Goal: Task Accomplishment & Management: Manage account settings

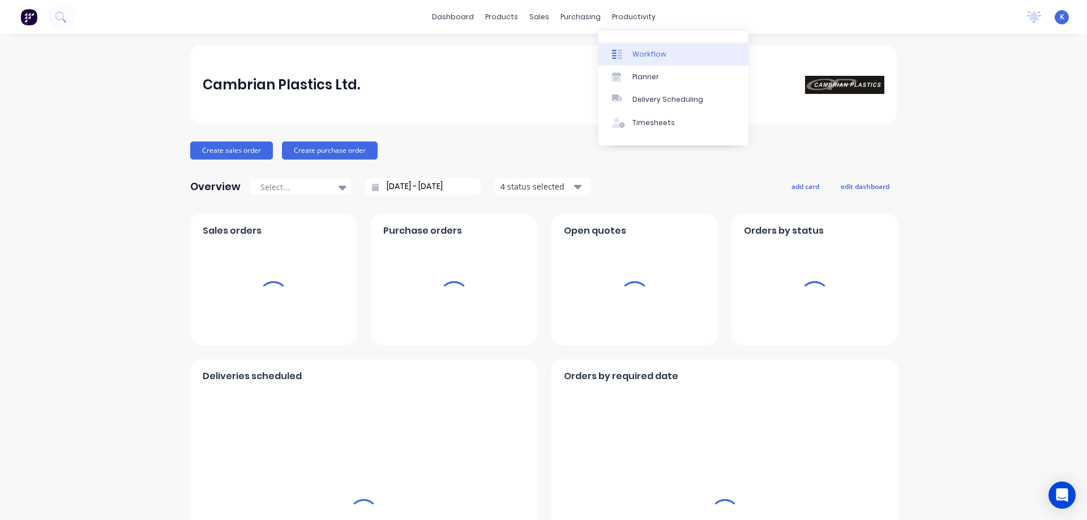
click at [634, 46] on link "Workflow" at bounding box center [673, 53] width 150 height 23
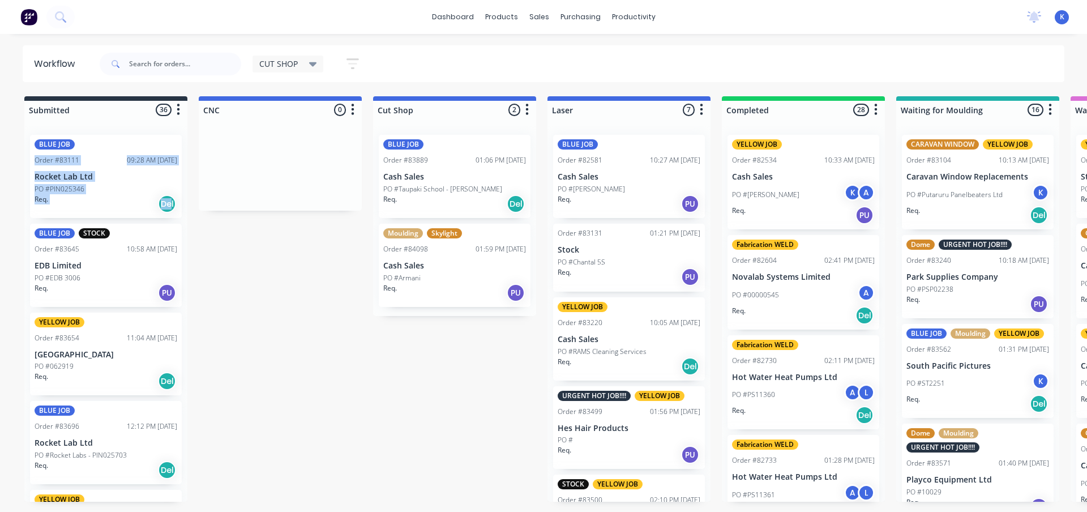
drag, startPoint x: 170, startPoint y: 168, endPoint x: 162, endPoint y: 191, distance: 24.7
click at [162, 191] on div "BLUE JOB Order #83111 09:28 AM 01/08/25 Rocket Lab Ltd PO #PIN025346 Req. Del B…" at bounding box center [105, 314] width 163 height 376
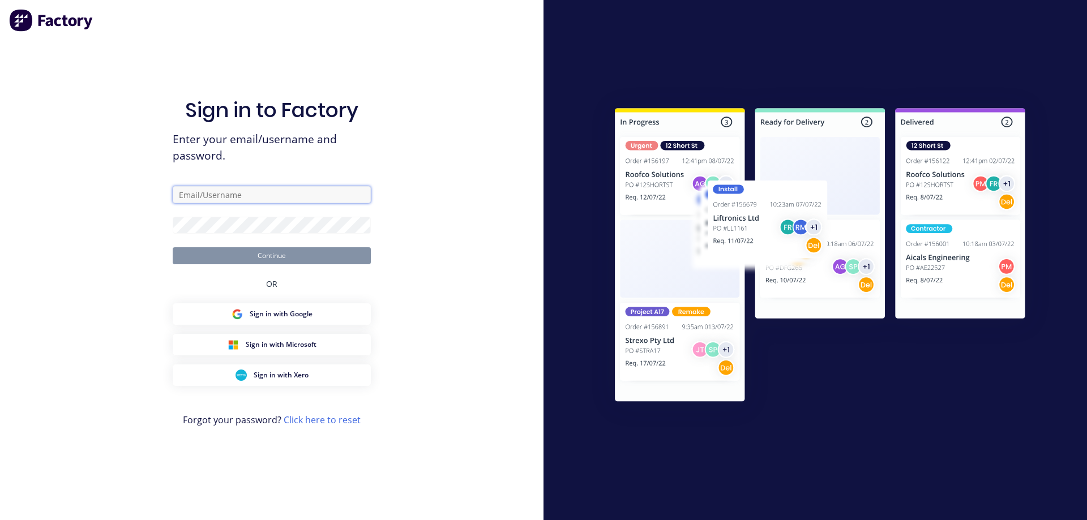
type input "cutshop@cambrianplastics.co.nz"
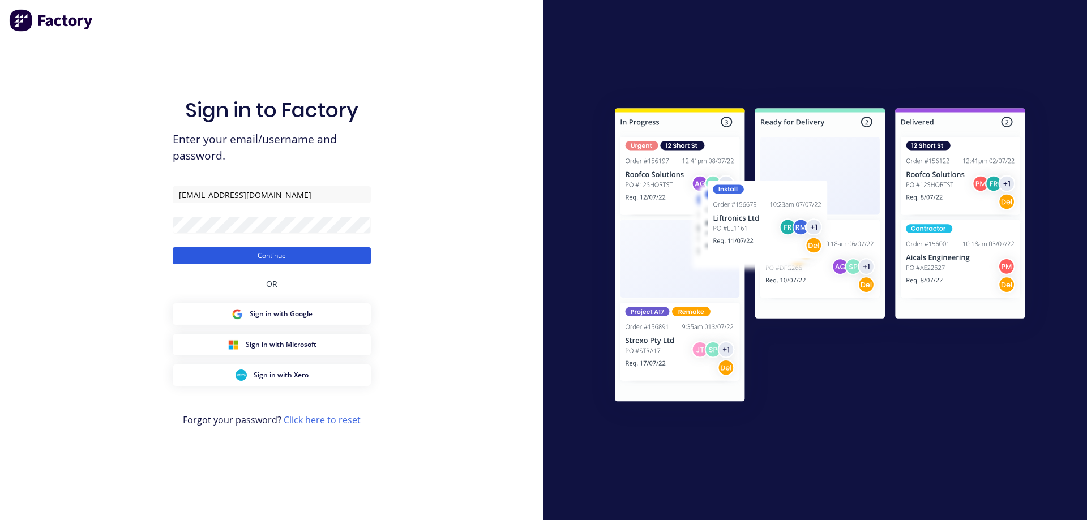
click at [265, 257] on button "Continue" at bounding box center [272, 255] width 198 height 17
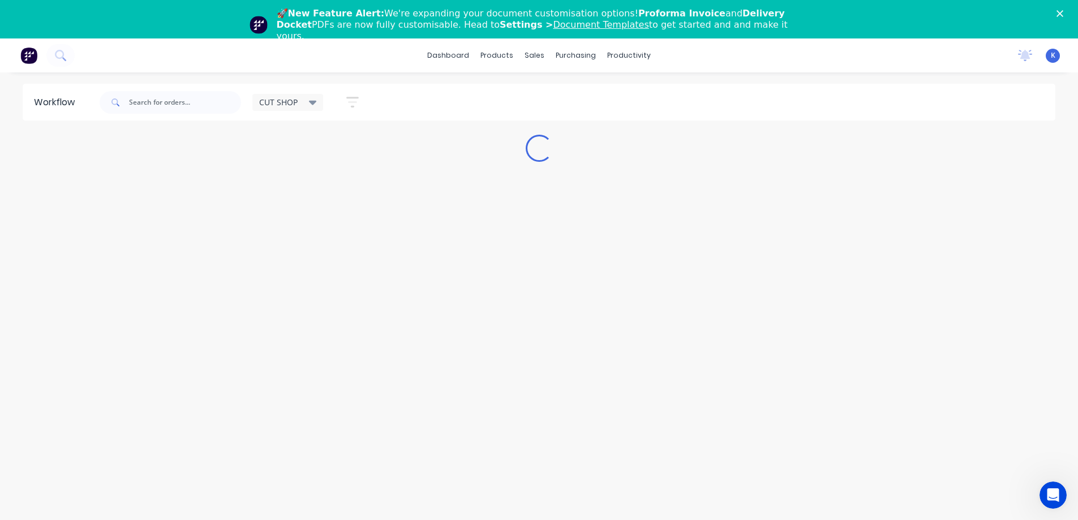
click at [1064, 11] on icon "Close" at bounding box center [1060, 13] width 7 height 7
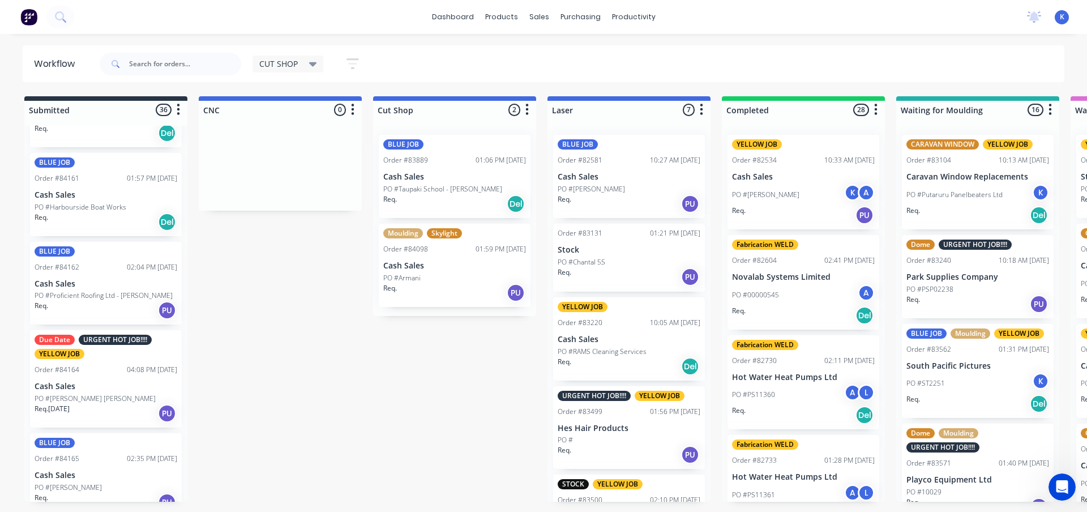
scroll to position [2519, 0]
click at [84, 213] on p "PO #Harbourside Boat Works" at bounding box center [81, 209] width 92 height 10
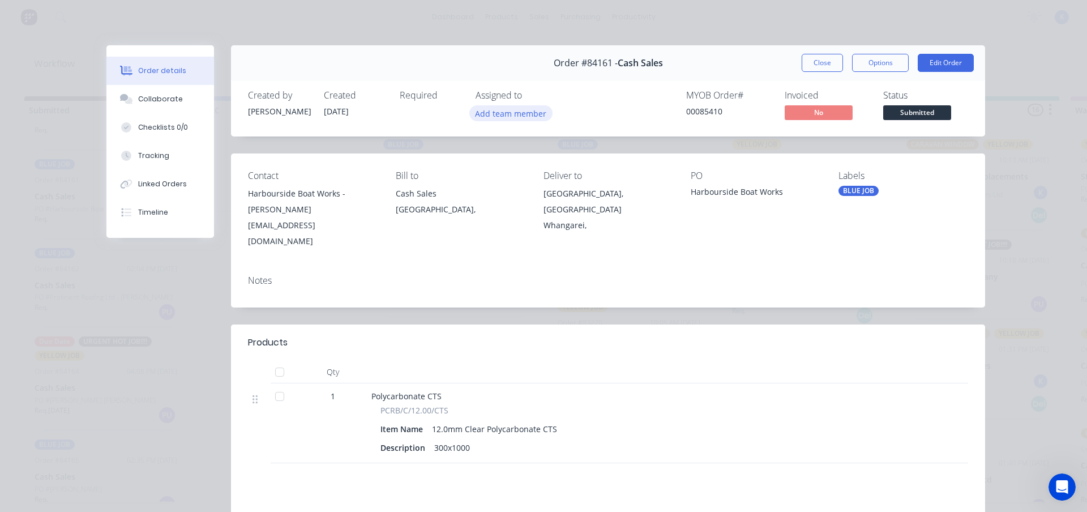
click at [489, 106] on button "Add team member" at bounding box center [510, 112] width 83 height 15
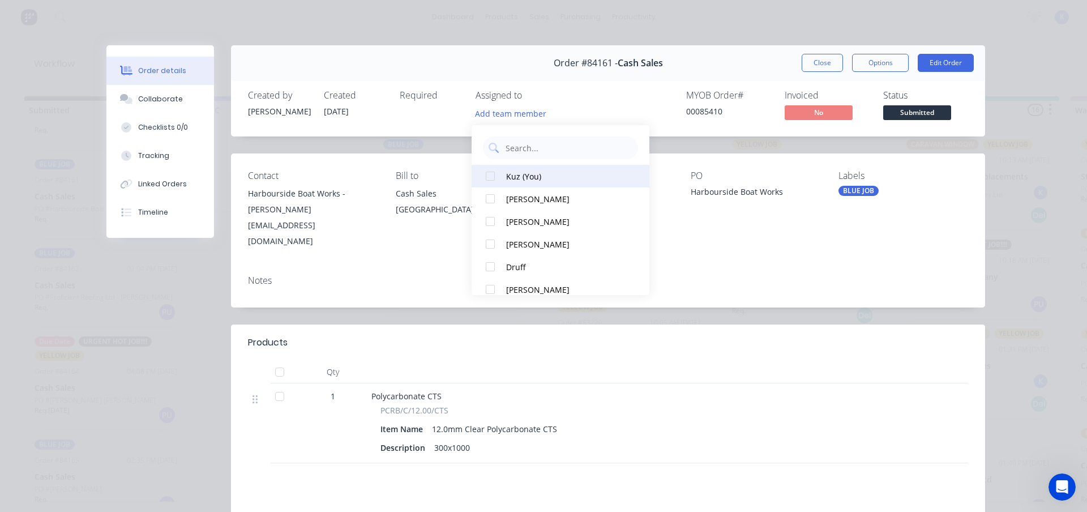
click at [525, 174] on div "Kuz (You)" at bounding box center [565, 176] width 119 height 12
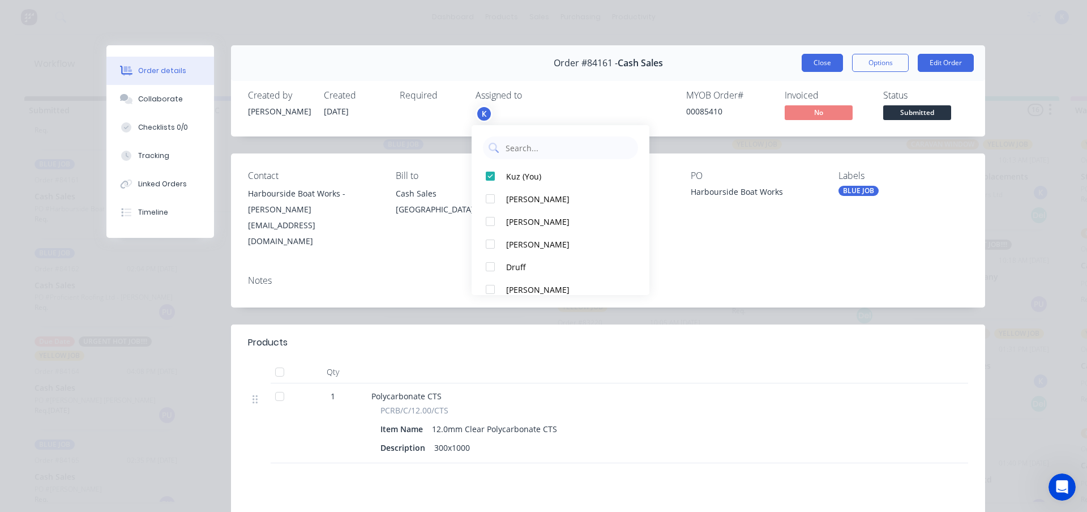
click at [825, 63] on button "Close" at bounding box center [822, 63] width 41 height 18
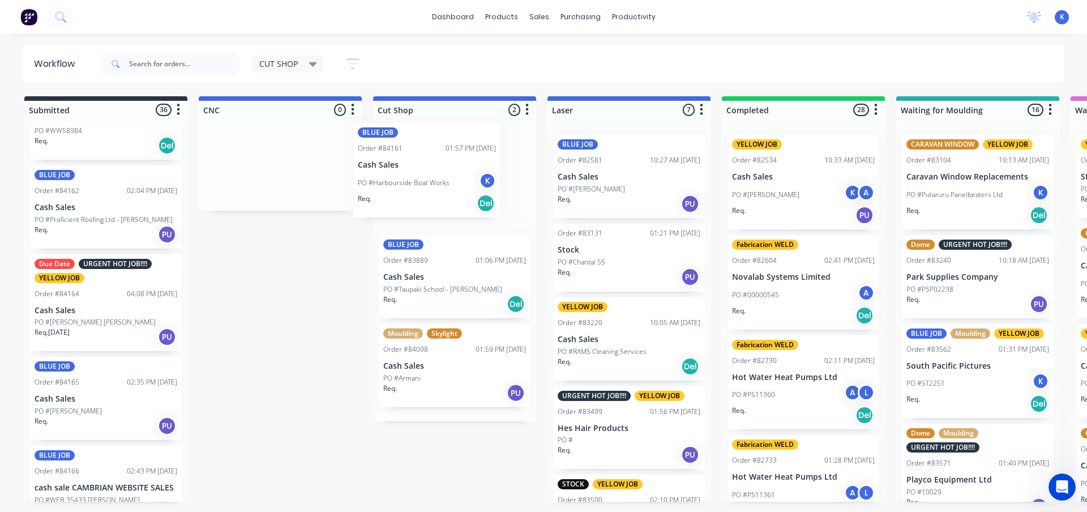
scroll to position [2508, 0]
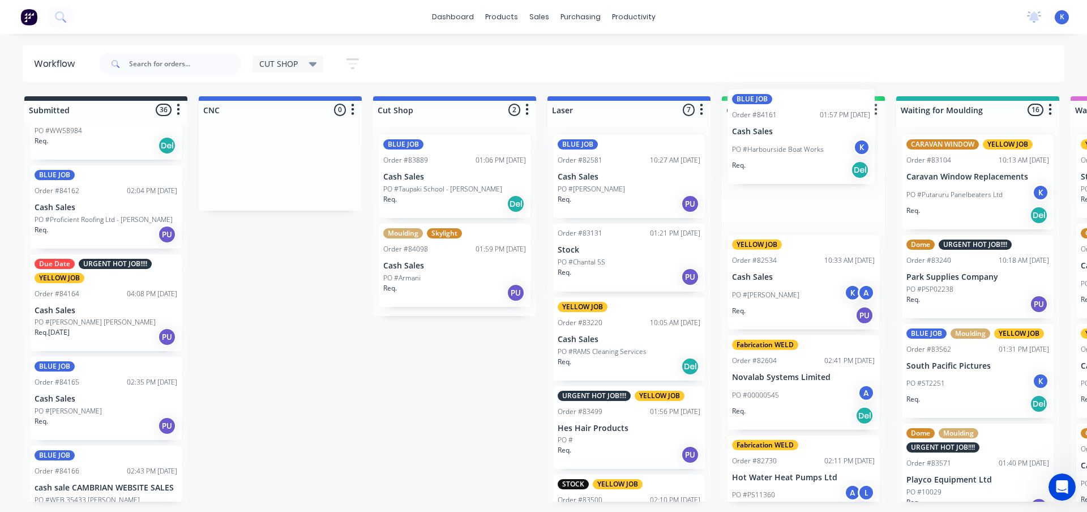
drag, startPoint x: 68, startPoint y: 219, endPoint x: 770, endPoint y: 155, distance: 704.2
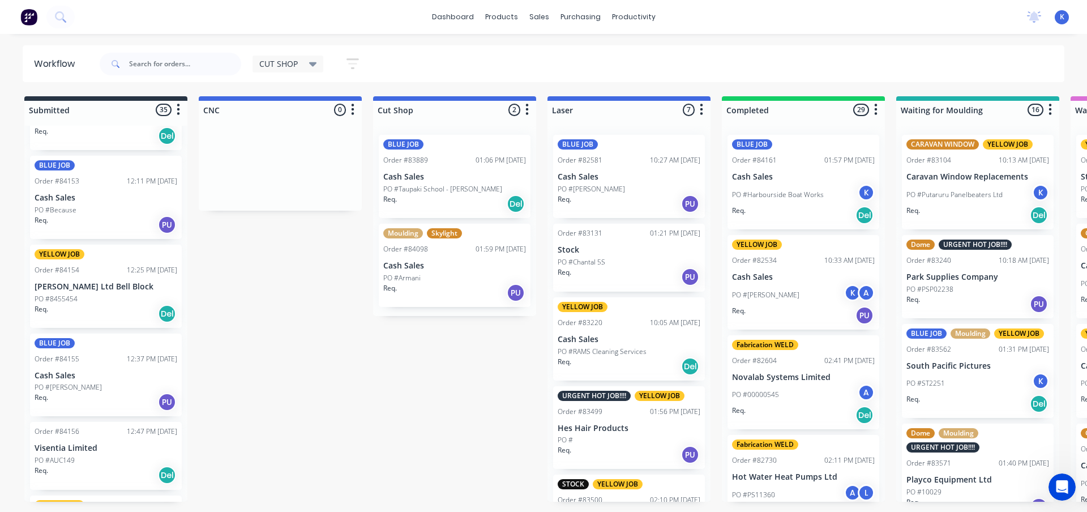
scroll to position [1886, 0]
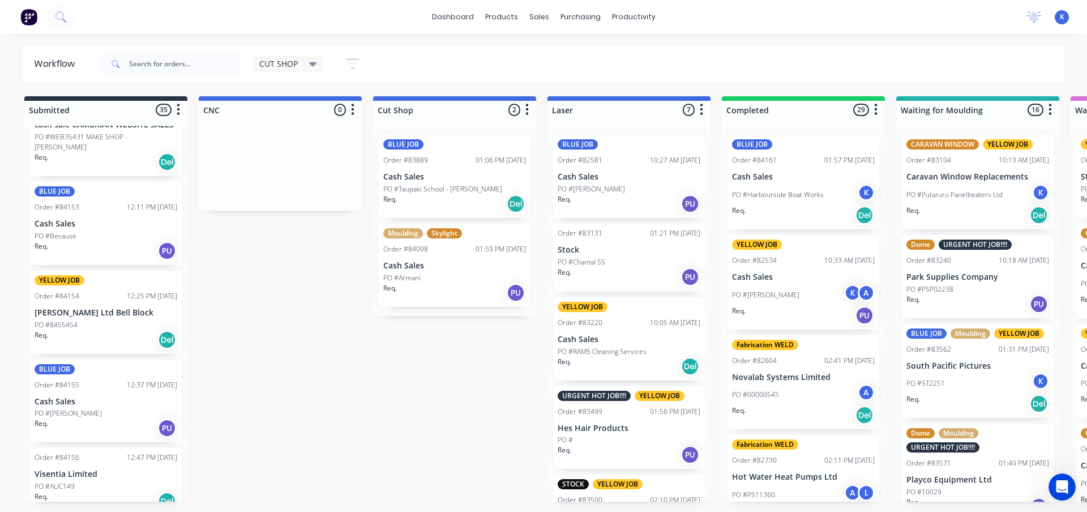
click at [64, 236] on p "PO #Because" at bounding box center [56, 236] width 42 height 10
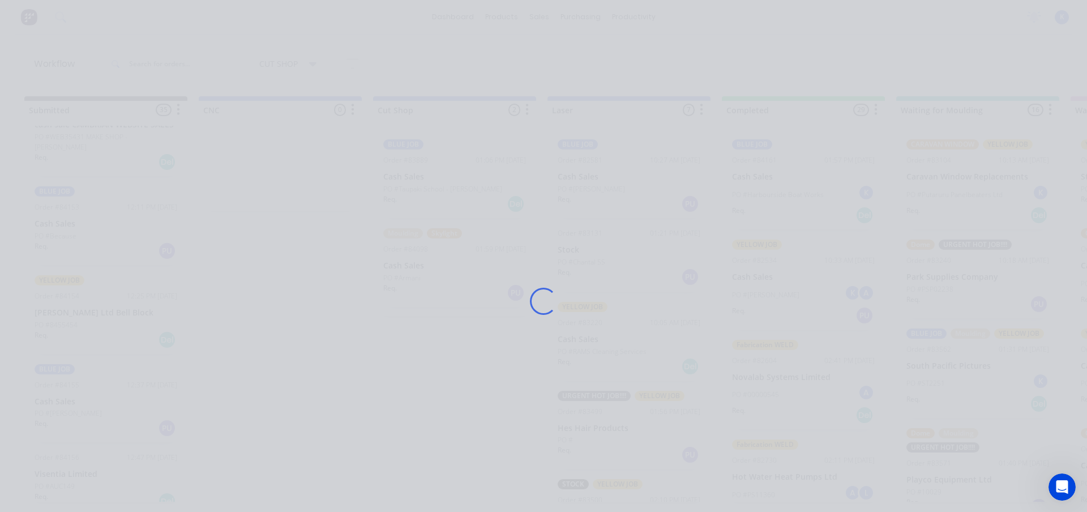
click at [64, 236] on div "Loading..." at bounding box center [543, 256] width 1087 height 512
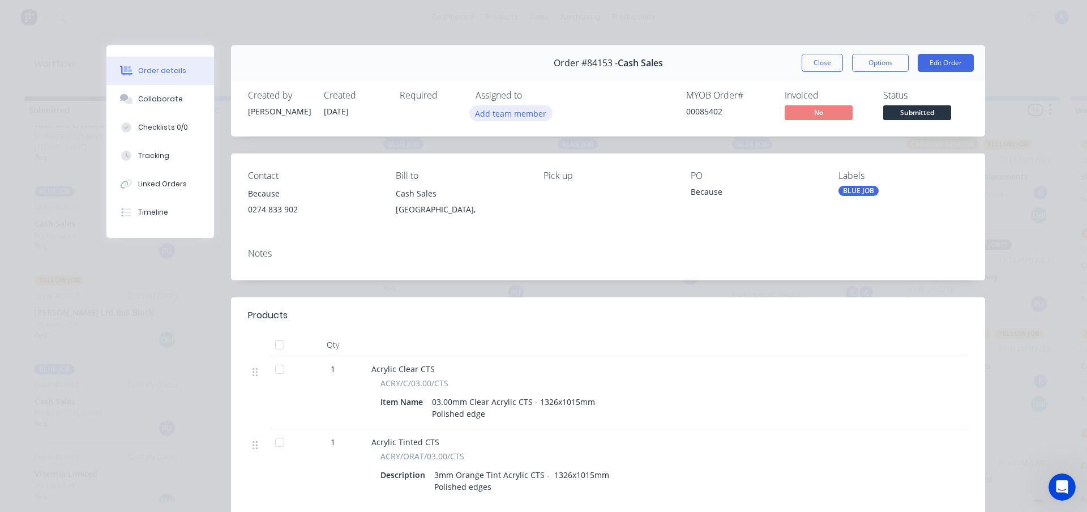
click at [495, 118] on button "Add team member" at bounding box center [510, 112] width 83 height 15
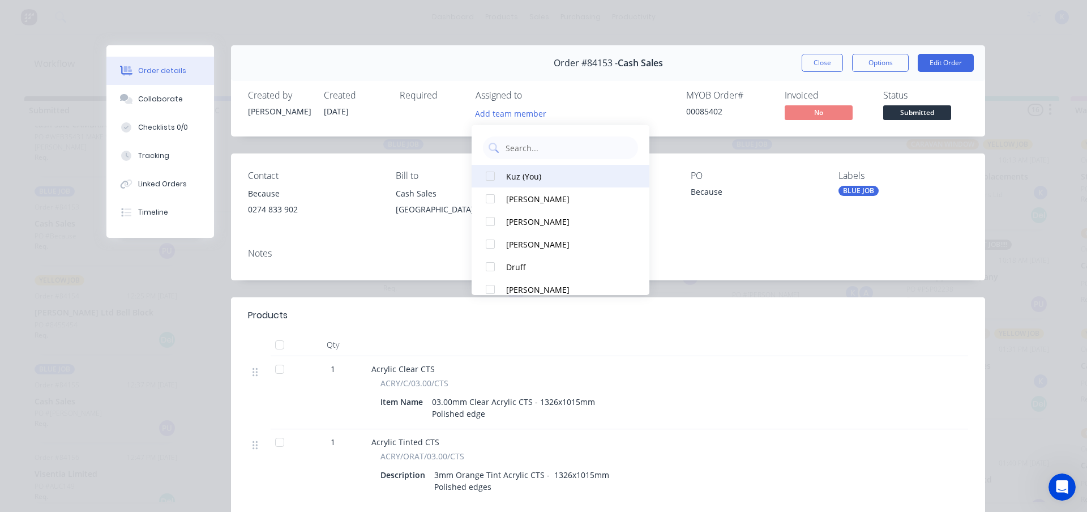
drag, startPoint x: 506, startPoint y: 175, endPoint x: 607, endPoint y: 142, distance: 107.2
click at [506, 175] on button "Kuz (You)" at bounding box center [561, 176] width 178 height 23
click at [814, 63] on button "Close" at bounding box center [822, 63] width 41 height 18
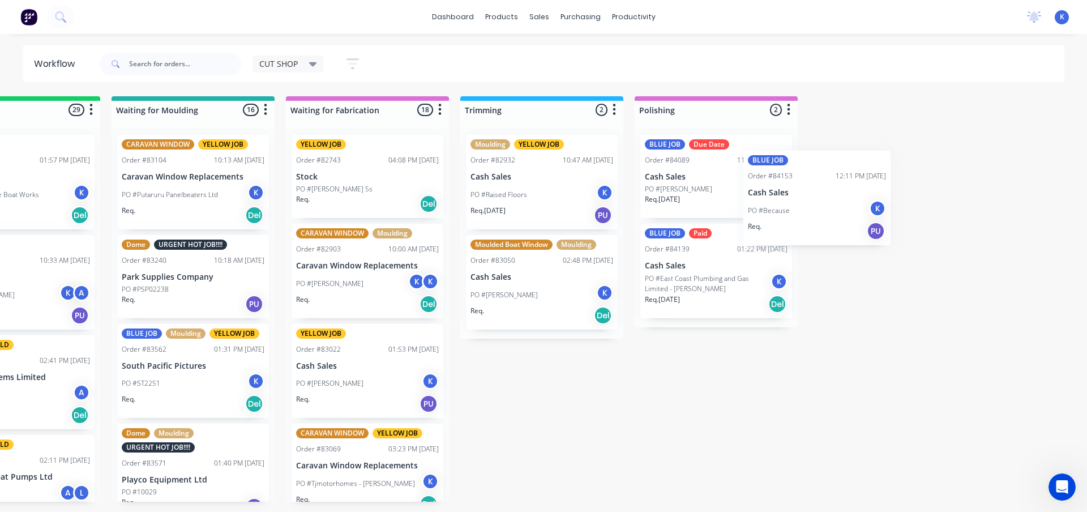
scroll to position [0, 786]
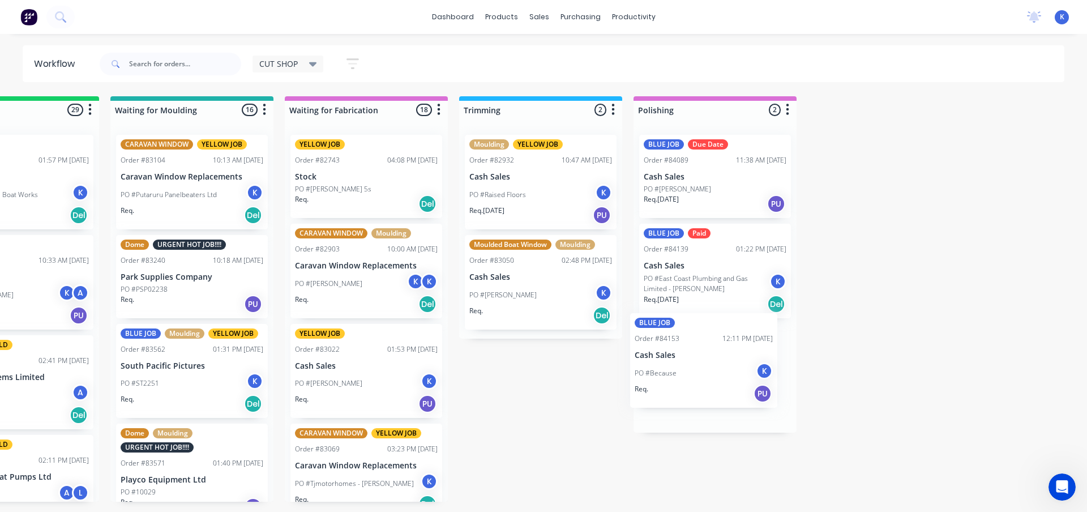
drag, startPoint x: 55, startPoint y: 237, endPoint x: 660, endPoint y: 370, distance: 619.6
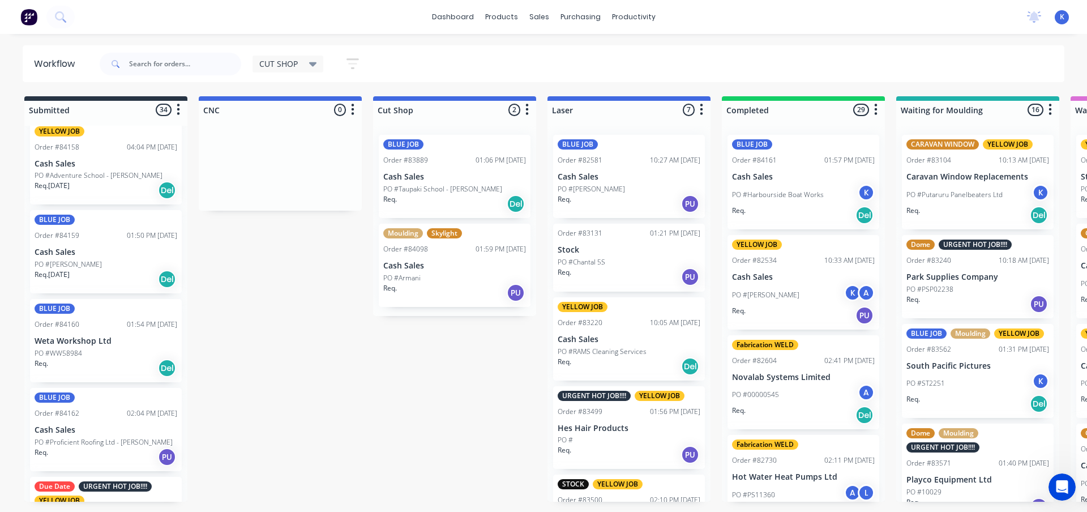
scroll to position [2338, 0]
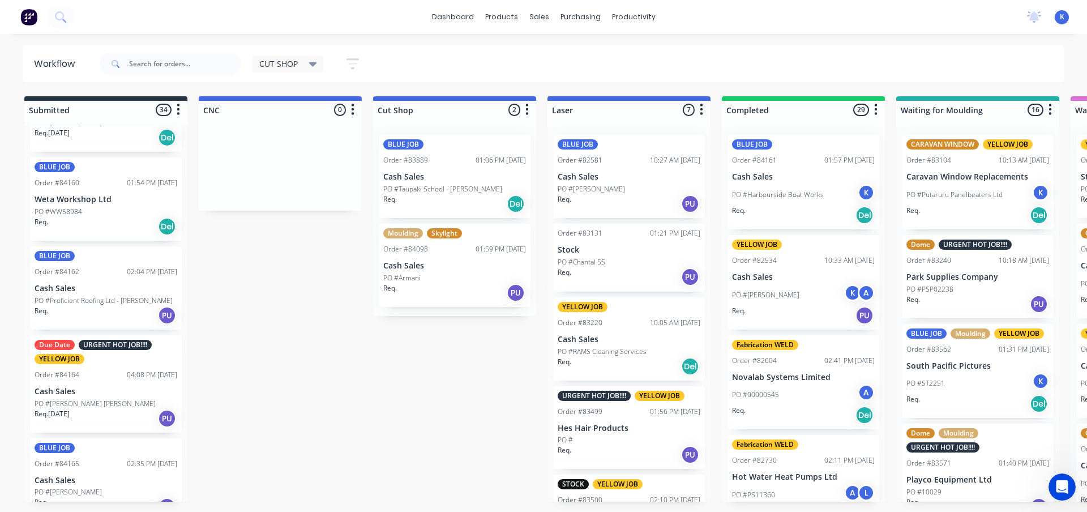
click at [59, 294] on div "BLUE JOB Order #84162 02:04 PM 25/08/25 Cash Sales PO #Proficient Roofing Ltd -…" at bounding box center [106, 287] width 152 height 83
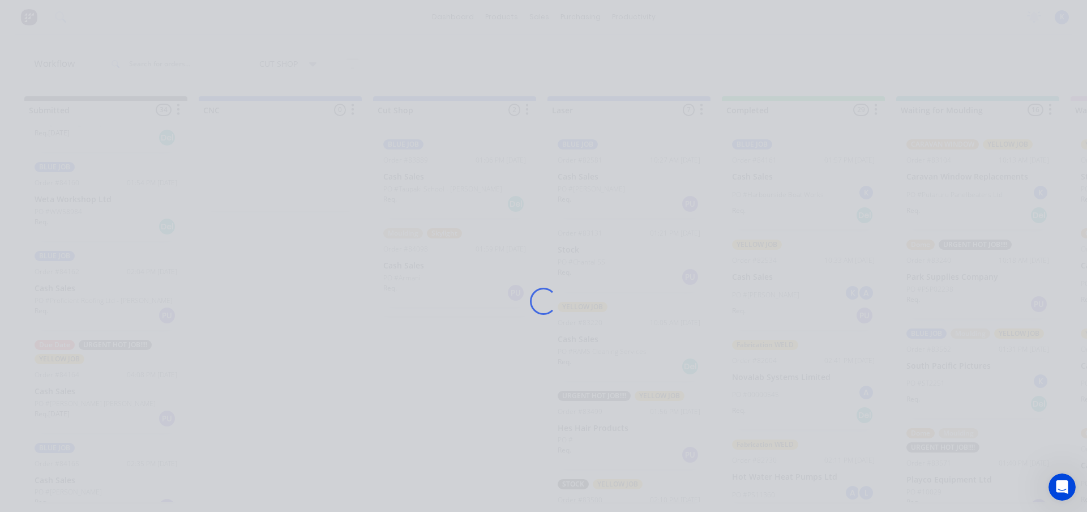
click at [58, 294] on div "Loading..." at bounding box center [543, 256] width 1087 height 512
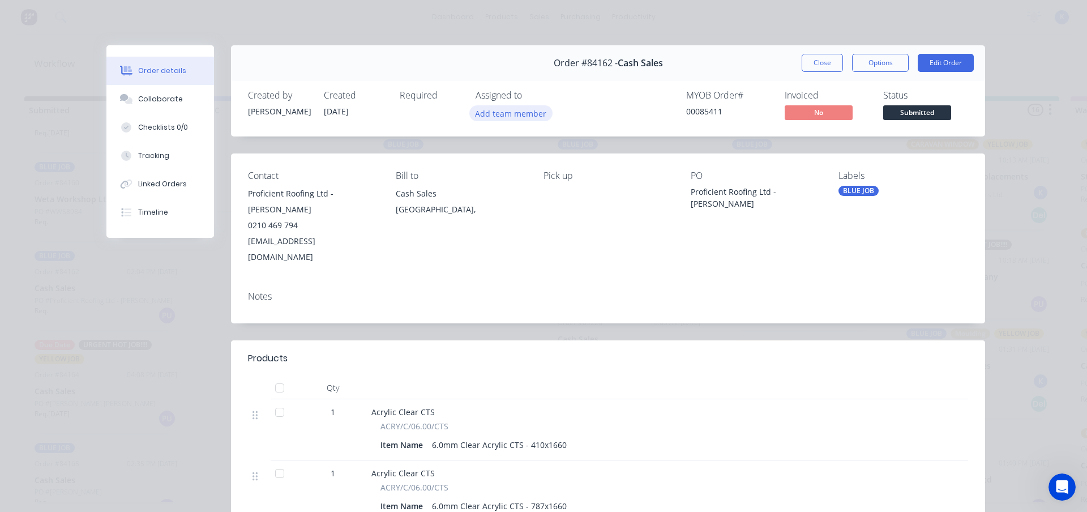
click at [491, 117] on button "Add team member" at bounding box center [510, 112] width 83 height 15
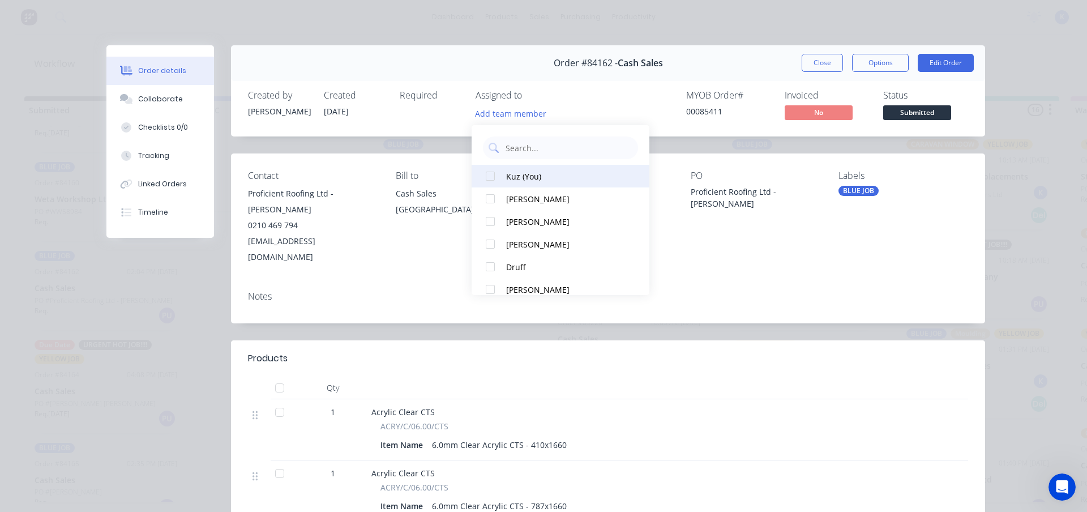
drag, startPoint x: 501, startPoint y: 174, endPoint x: 530, endPoint y: 167, distance: 29.8
click at [497, 172] on div at bounding box center [490, 176] width 23 height 23
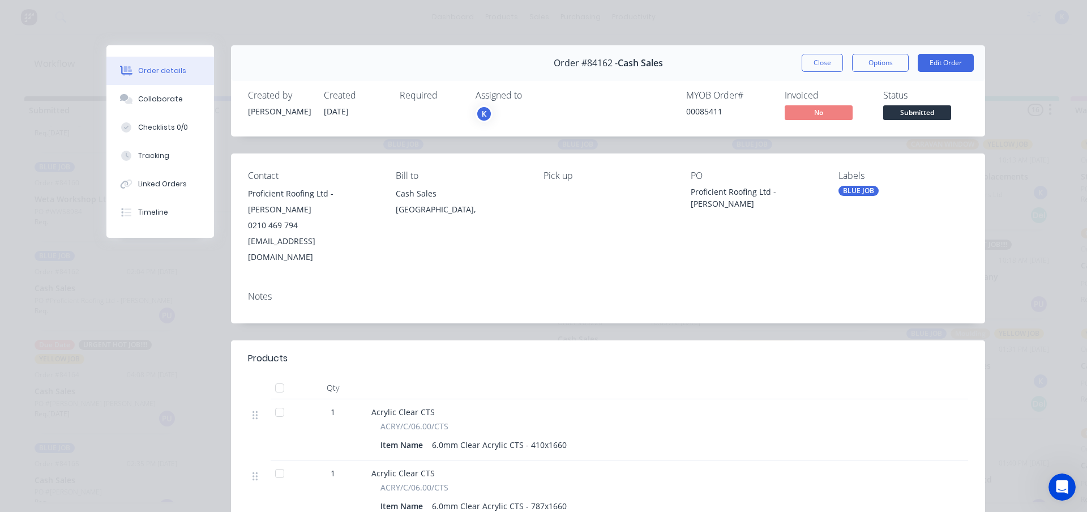
click at [802, 62] on button "Close" at bounding box center [822, 63] width 41 height 18
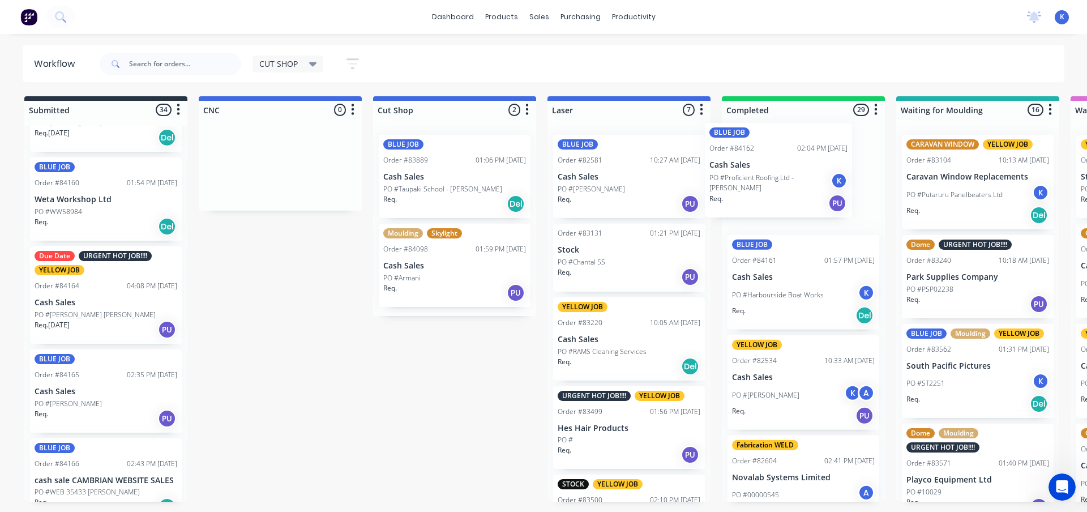
drag, startPoint x: 82, startPoint y: 293, endPoint x: 763, endPoint y: 171, distance: 691.2
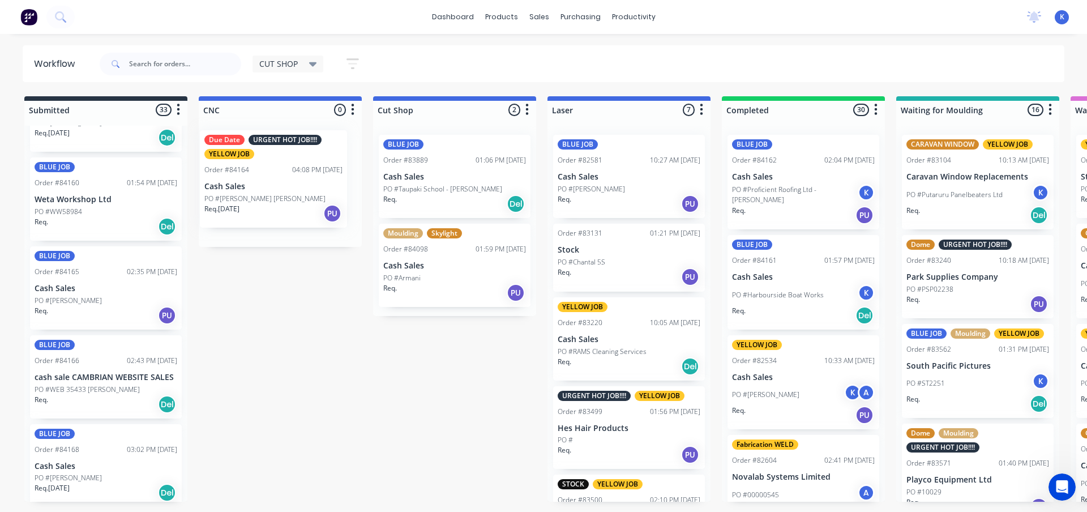
drag, startPoint x: 65, startPoint y: 310, endPoint x: 239, endPoint y: 196, distance: 207.7
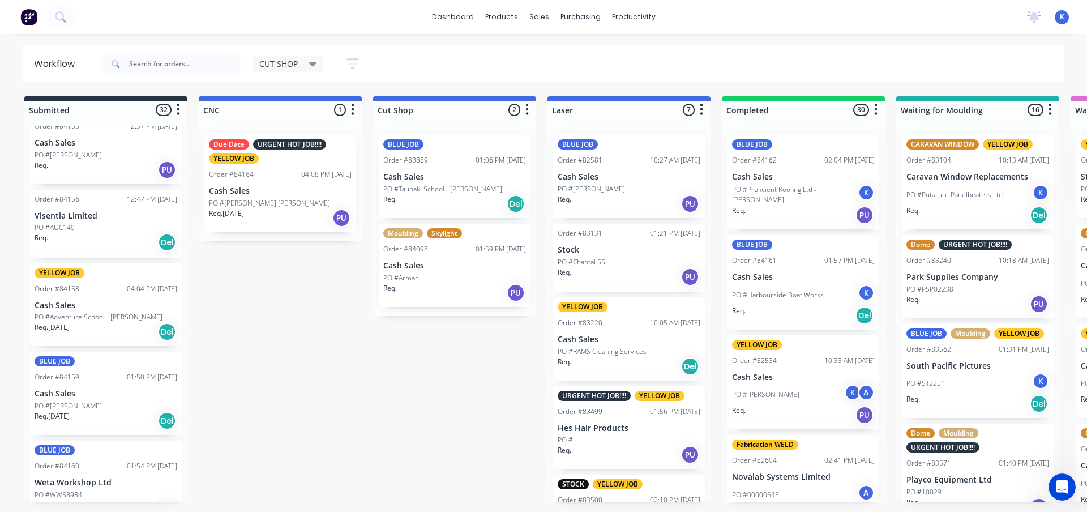
scroll to position [2055, 0]
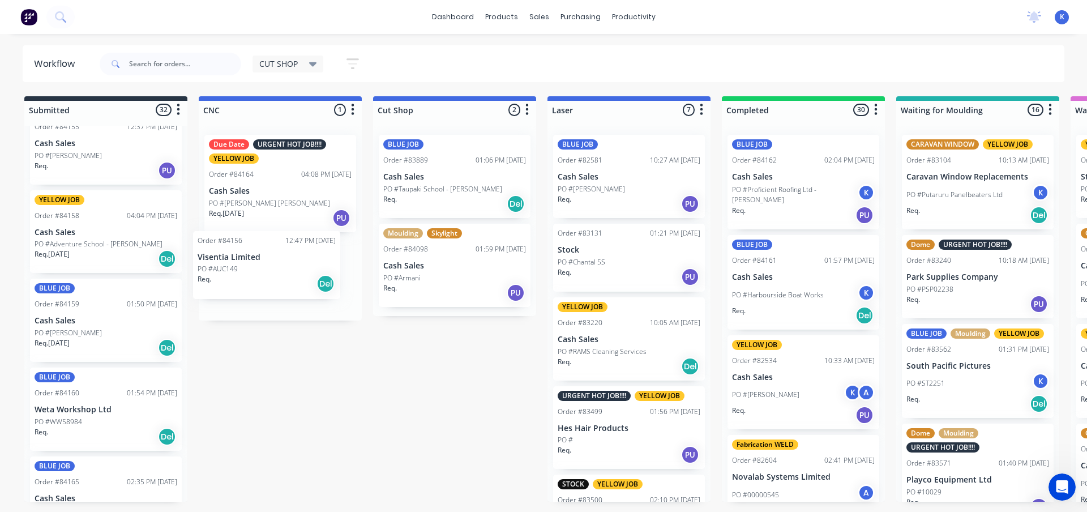
drag, startPoint x: 57, startPoint y: 219, endPoint x: 230, endPoint y: 258, distance: 177.0
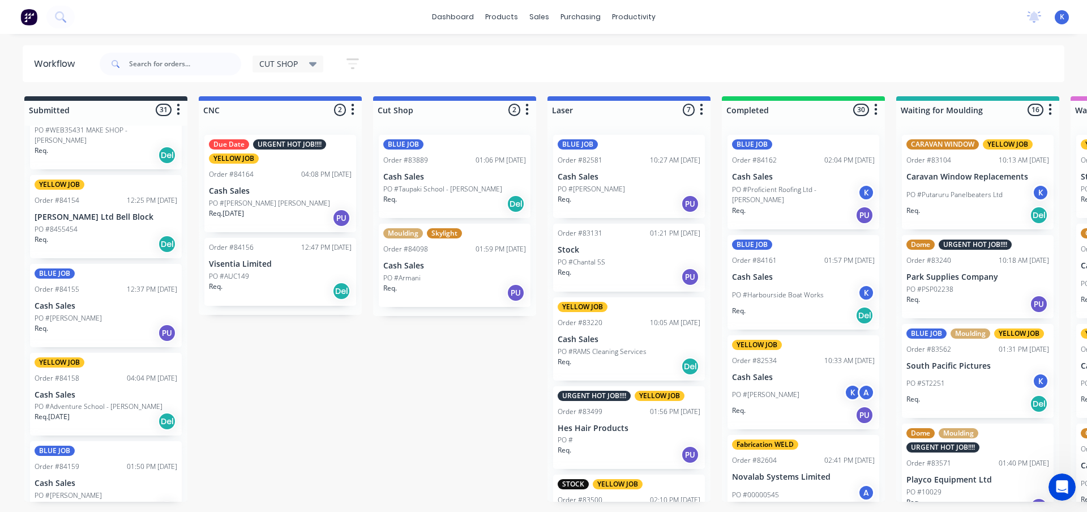
scroll to position [1885, 0]
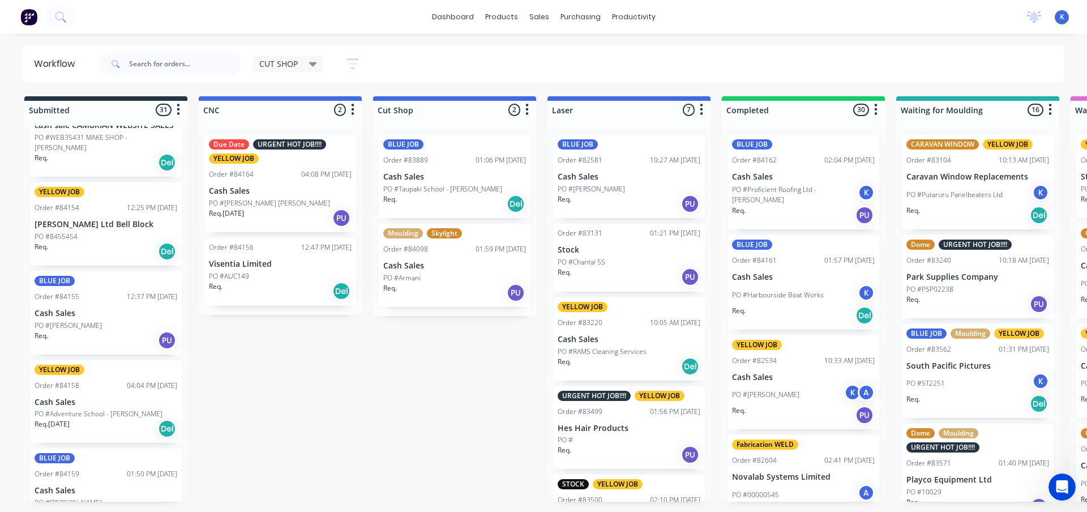
click at [301, 67] on div "CUT SHOP" at bounding box center [288, 64] width 58 height 10
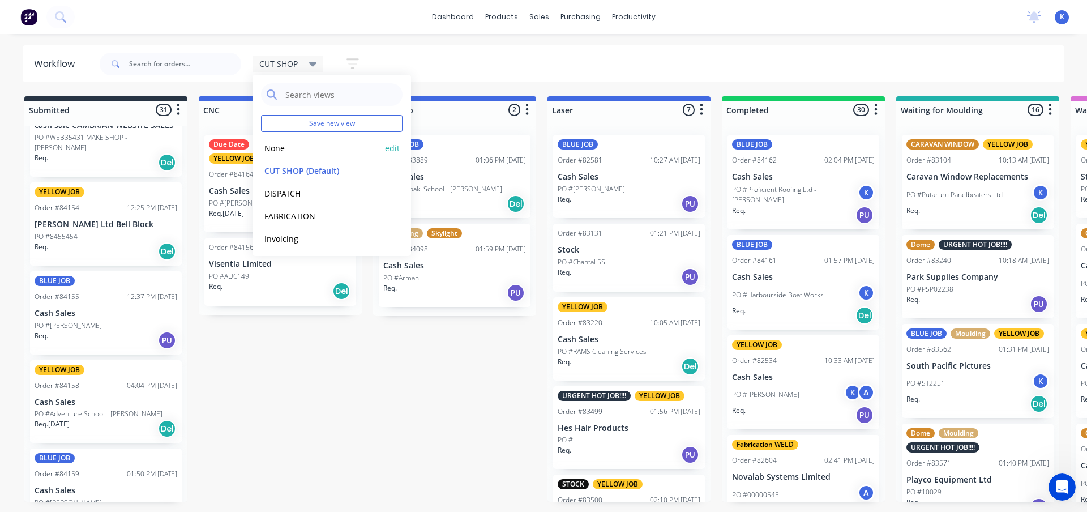
click at [290, 142] on button "None" at bounding box center [321, 148] width 121 height 13
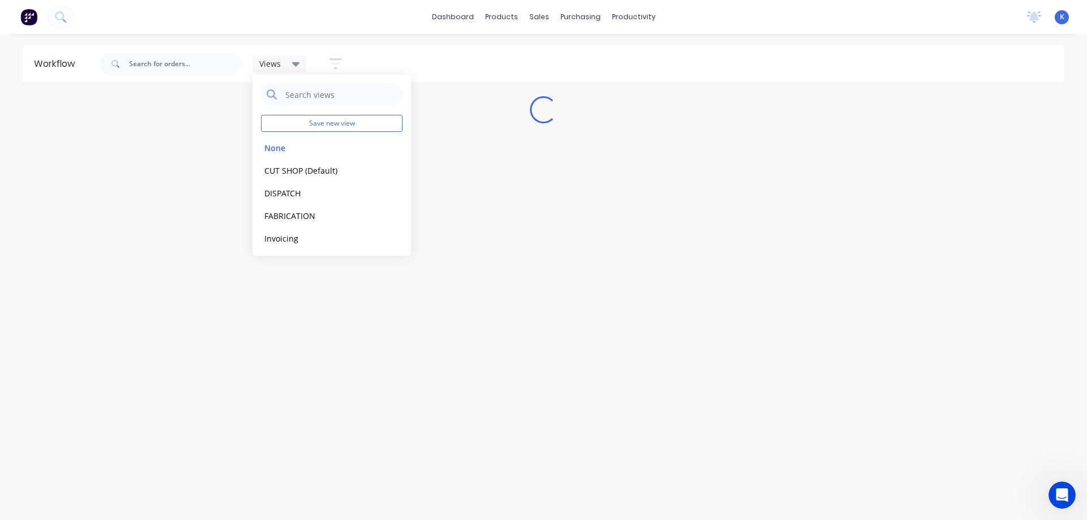
click at [478, 284] on div "Workflow Views Save new view None edit CUT SHOP (Default) edit DISPATCH edit FA…" at bounding box center [543, 271] width 1087 height 452
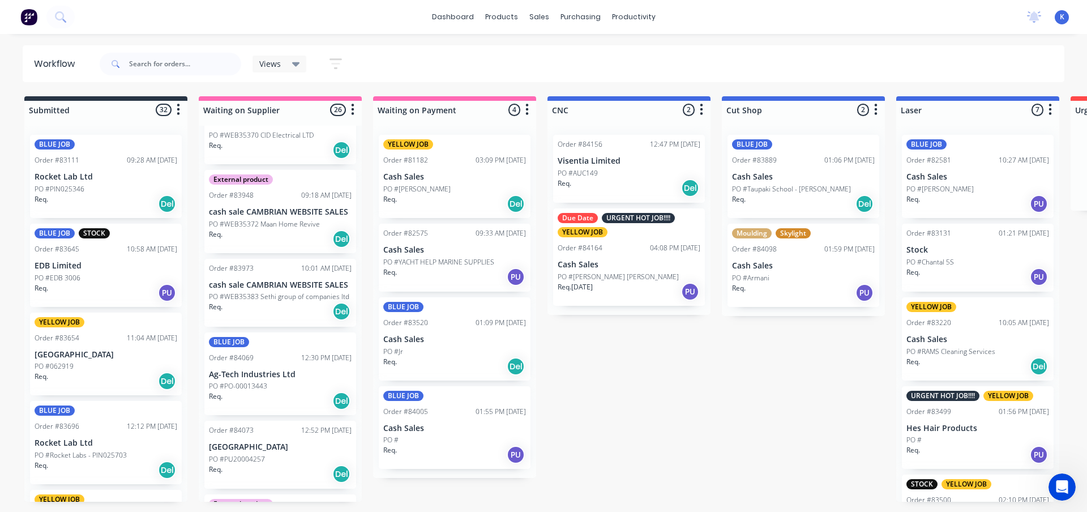
scroll to position [1245, 0]
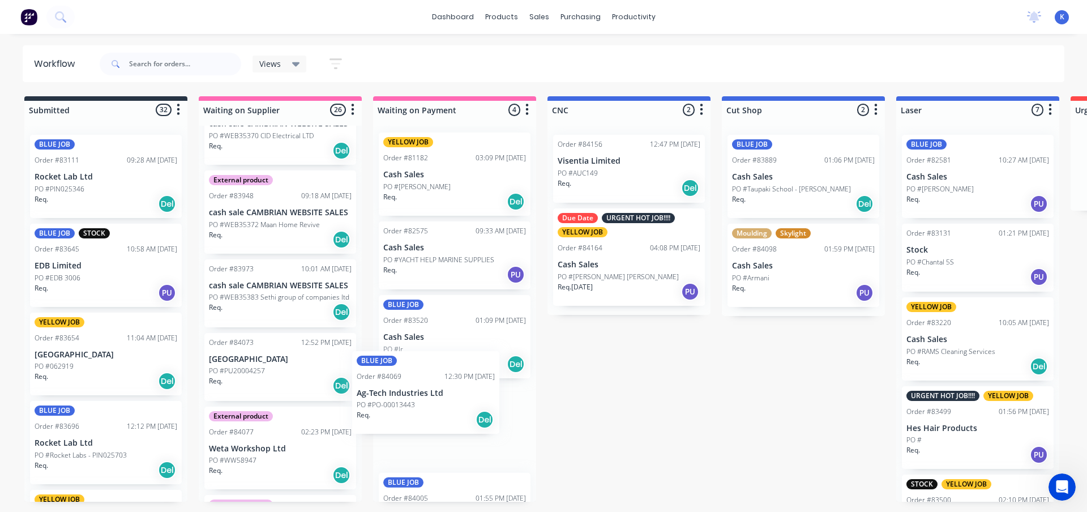
drag, startPoint x: 259, startPoint y: 380, endPoint x: 386, endPoint y: 394, distance: 128.2
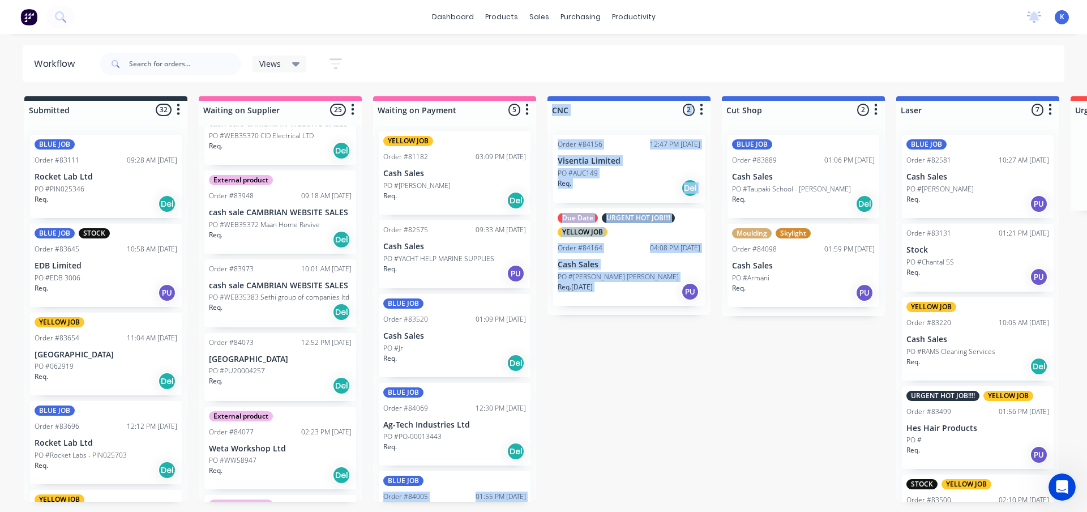
drag, startPoint x: 594, startPoint y: 382, endPoint x: 653, endPoint y: 372, distance: 60.2
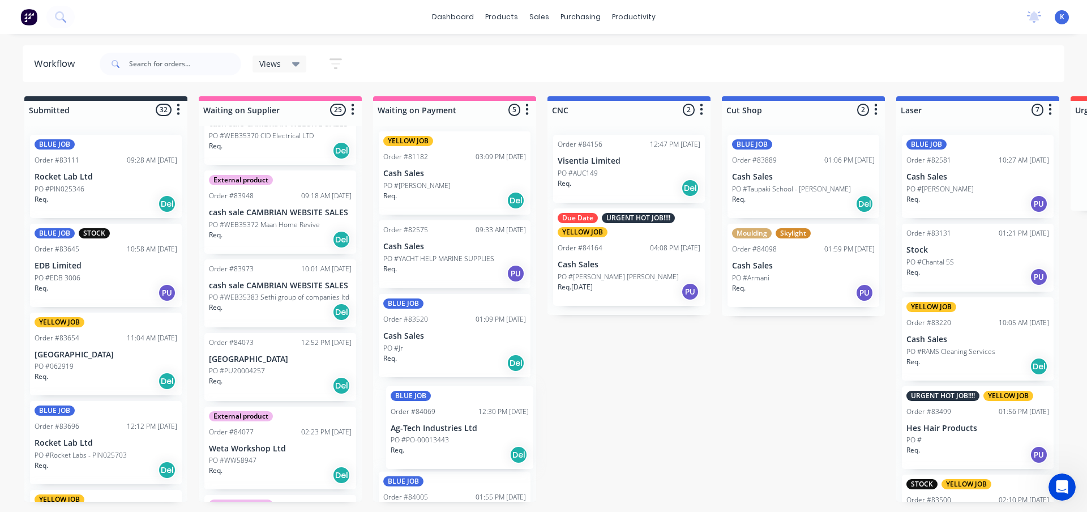
scroll to position [7, 0]
drag, startPoint x: 400, startPoint y: 426, endPoint x: 422, endPoint y: 431, distance: 22.7
click at [422, 431] on div "YELLOW JOB Order #81182 03:09 PM 15/05/25 Cash Sales PO #Mike Ryan Req. Del Ord…" at bounding box center [454, 314] width 163 height 376
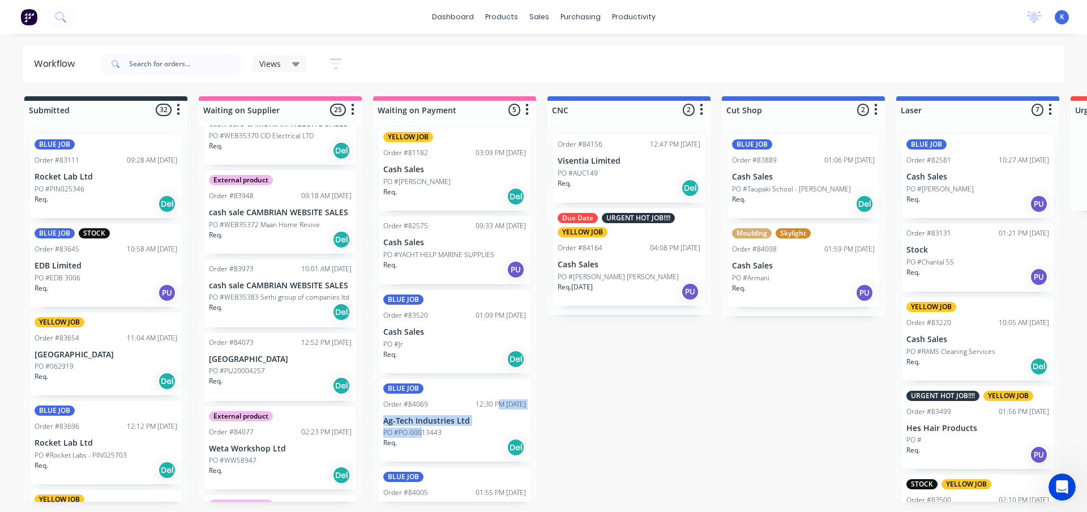
drag, startPoint x: 422, startPoint y: 431, endPoint x: 486, endPoint y: 412, distance: 66.3
click at [486, 412] on div "YELLOW JOB Order #81182 03:09 PM 15/05/25 Cash Sales PO #Mike Ryan Req. Del Ord…" at bounding box center [454, 314] width 163 height 376
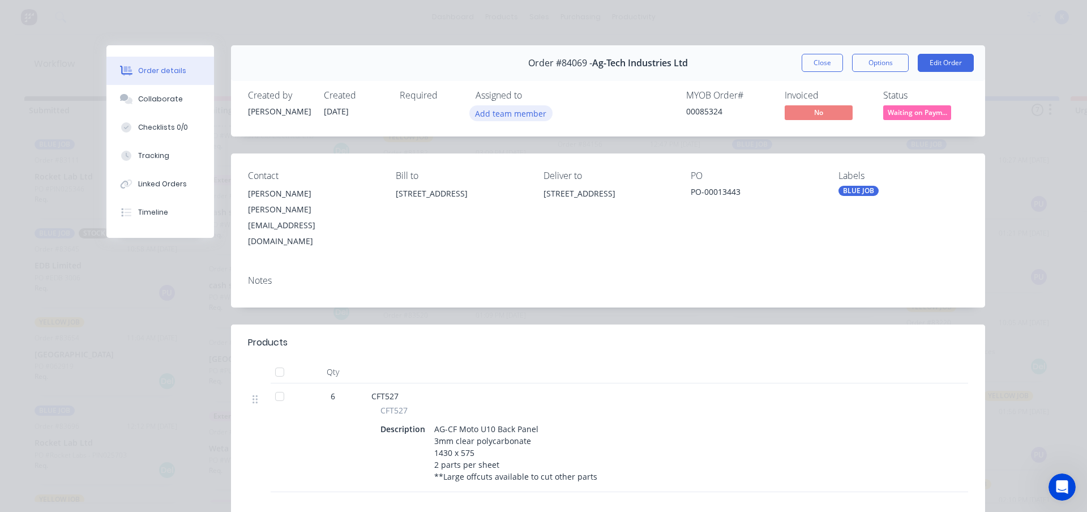
click at [499, 115] on button "Add team member" at bounding box center [510, 112] width 83 height 15
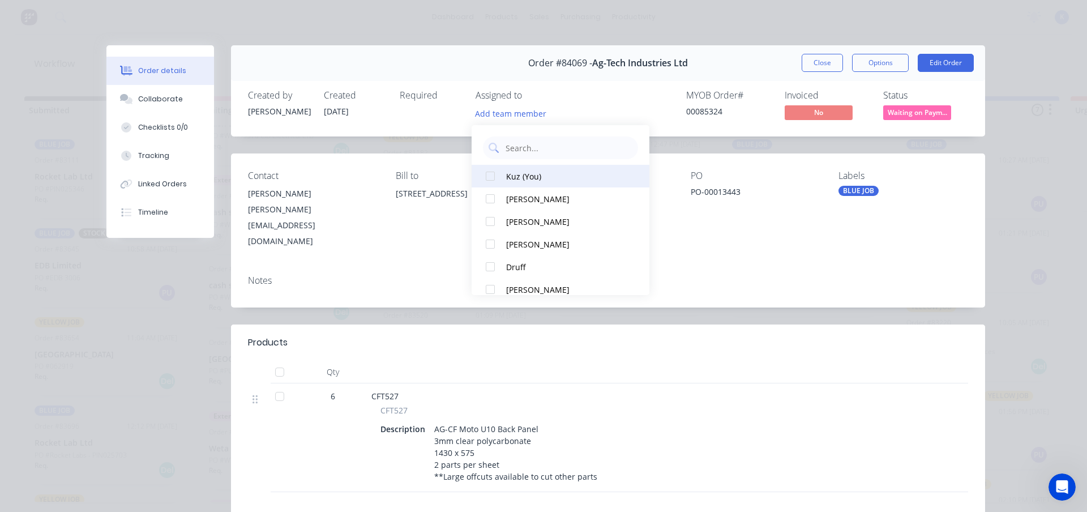
click at [483, 175] on div at bounding box center [490, 176] width 23 height 23
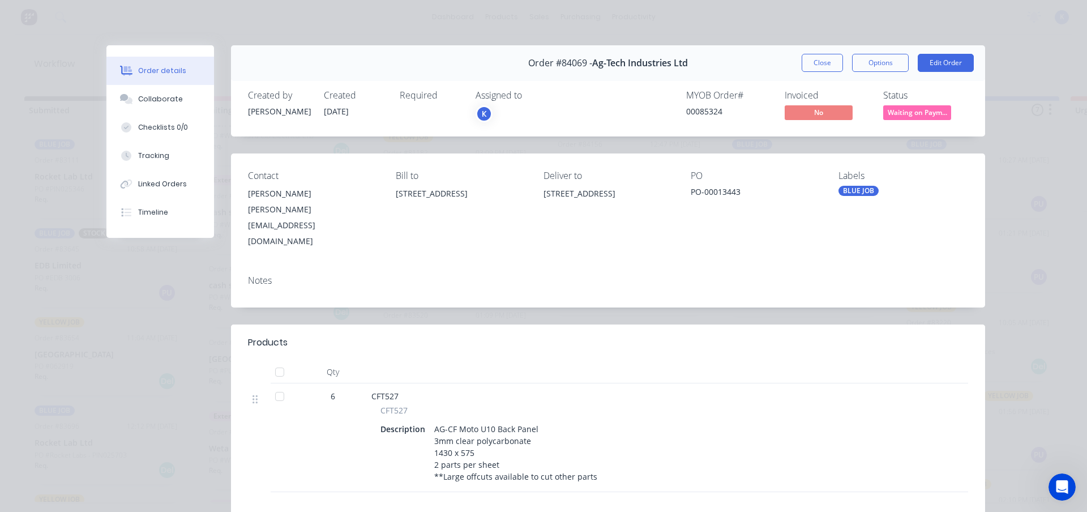
drag, startPoint x: 816, startPoint y: 65, endPoint x: 533, endPoint y: 237, distance: 331.7
click at [812, 66] on button "Close" at bounding box center [822, 63] width 41 height 18
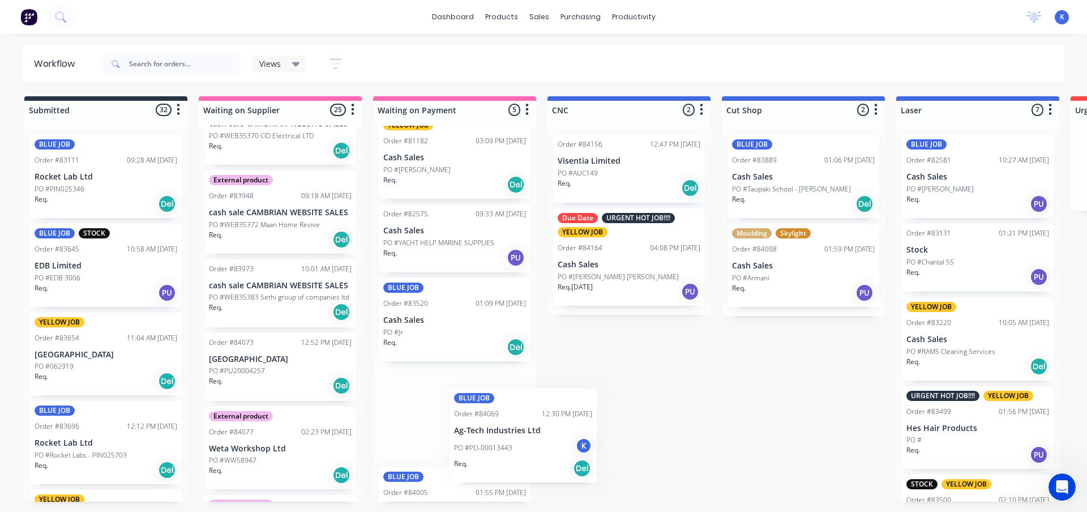
scroll to position [22, 0]
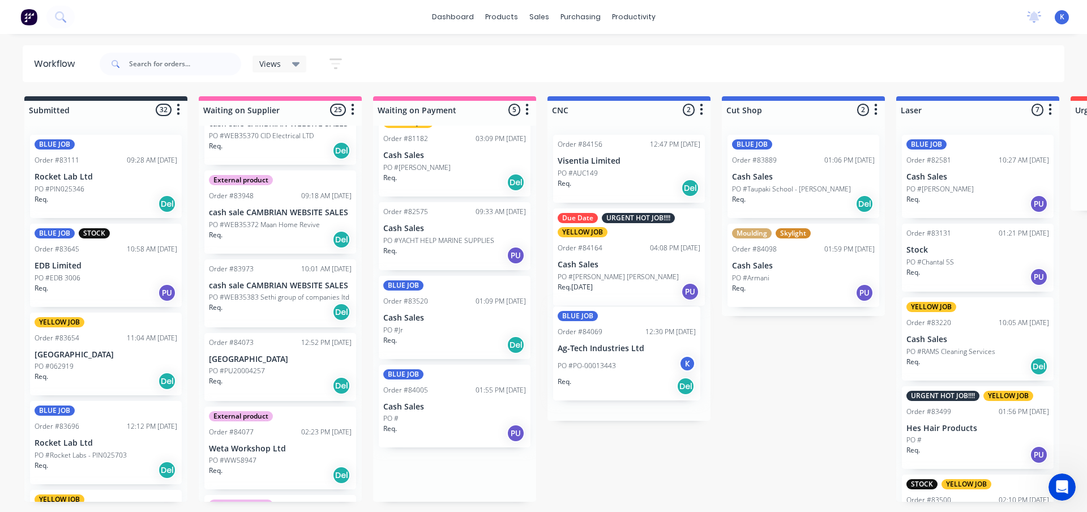
drag, startPoint x: 408, startPoint y: 425, endPoint x: 587, endPoint y: 346, distance: 195.2
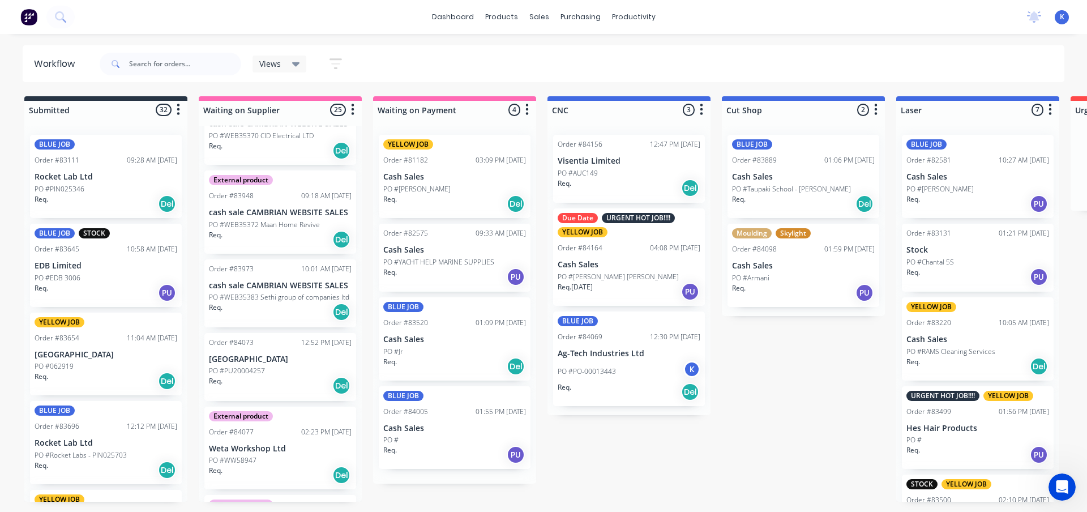
scroll to position [0, 0]
click at [285, 65] on div "Views" at bounding box center [279, 64] width 41 height 10
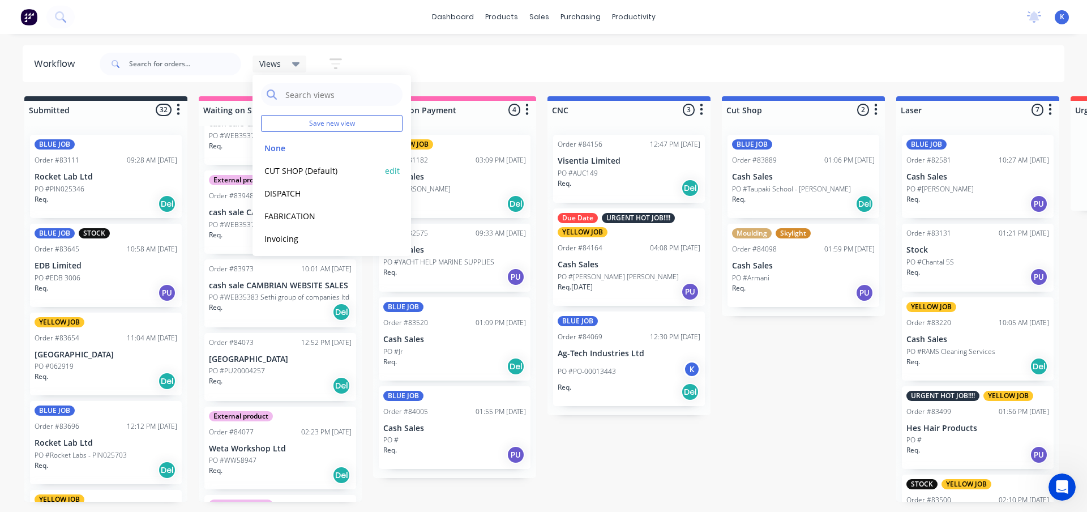
click at [294, 163] on div "CUT SHOP (Default) edit" at bounding box center [332, 170] width 142 height 23
click at [279, 171] on button "CUT SHOP (Default)" at bounding box center [321, 170] width 121 height 13
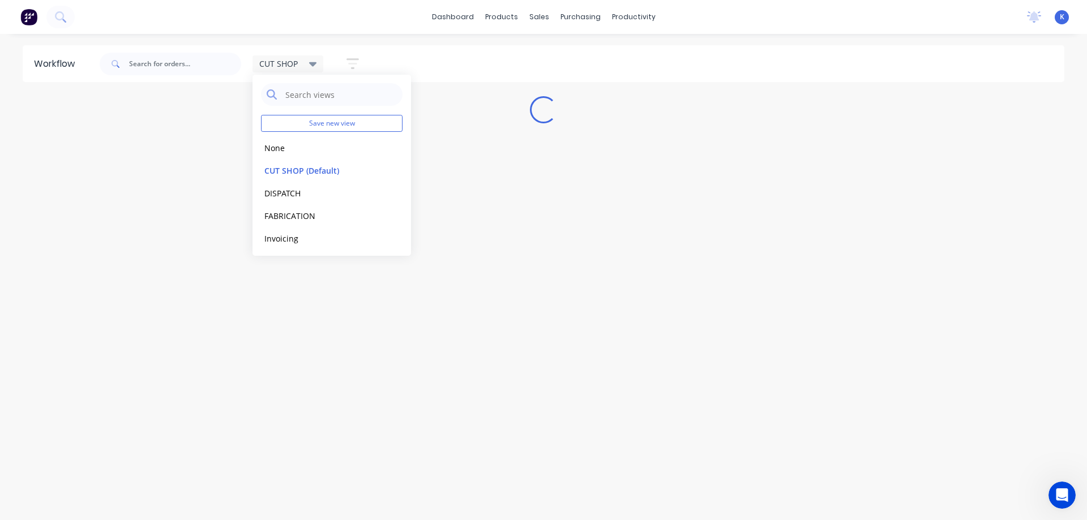
click at [665, 282] on div "Workflow CUT SHOP Save new view None edit CUT SHOP (Default) edit DISPATCH edit…" at bounding box center [543, 271] width 1087 height 452
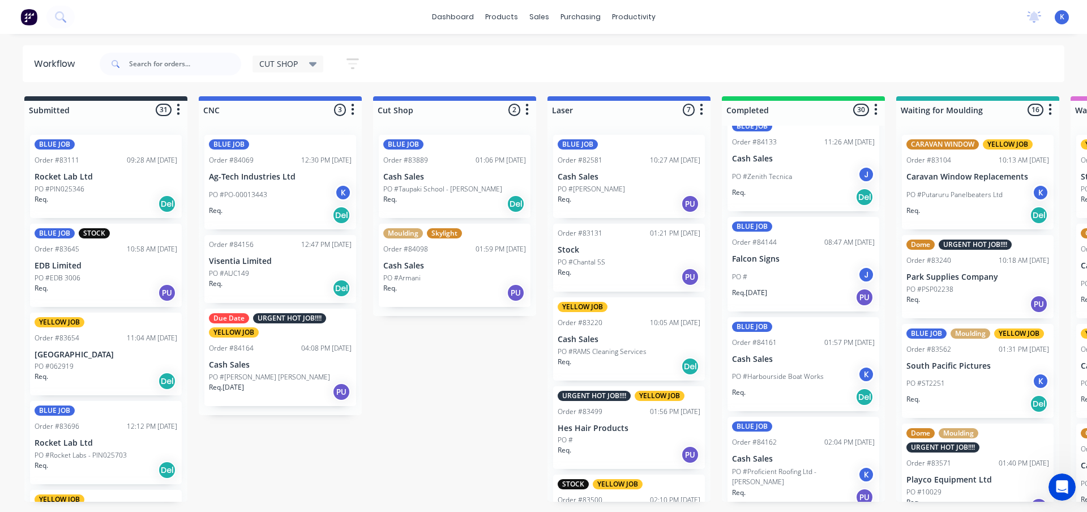
scroll to position [2520, 0]
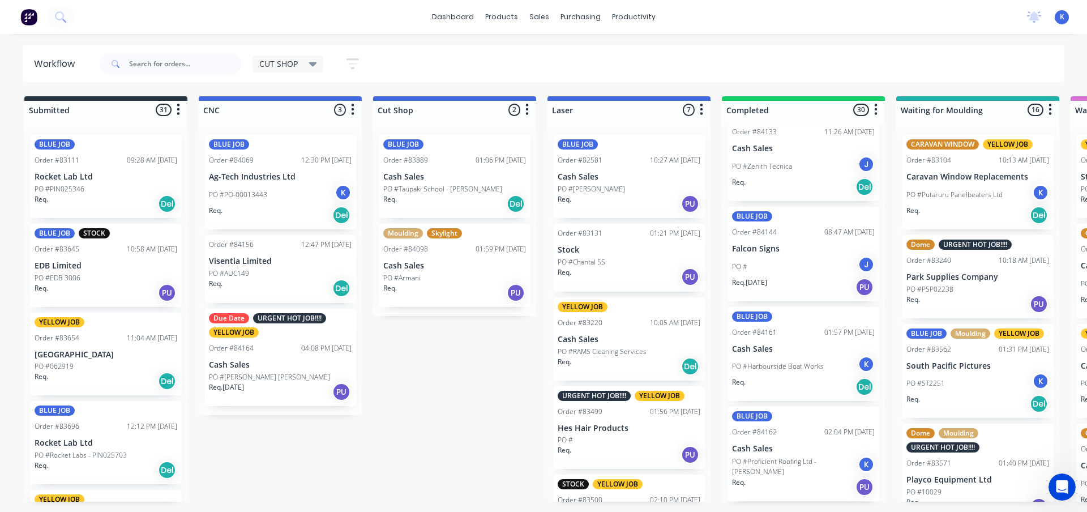
click at [244, 360] on p "Cash Sales" at bounding box center [280, 365] width 143 height 10
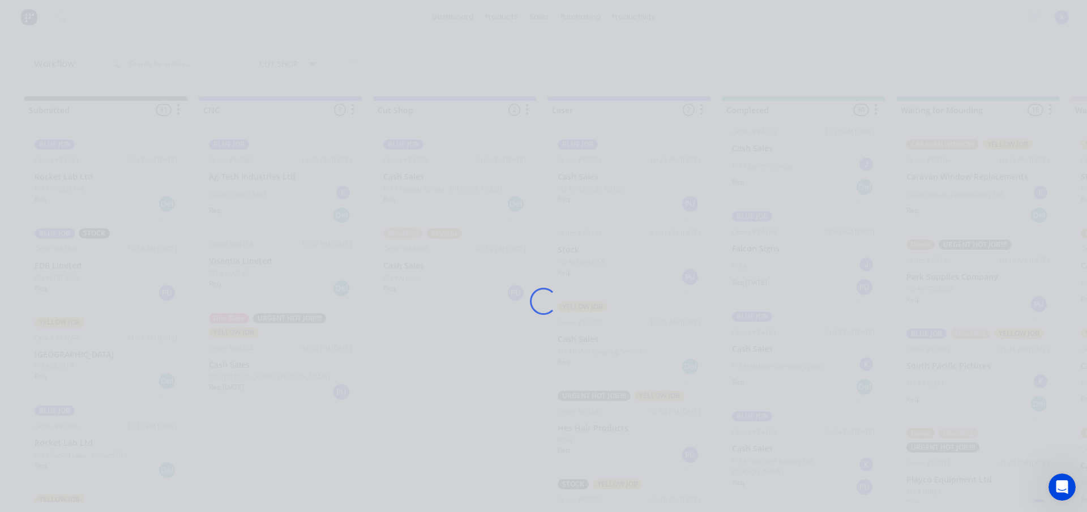
click at [244, 359] on div "Loading..." at bounding box center [544, 301] width 906 height 512
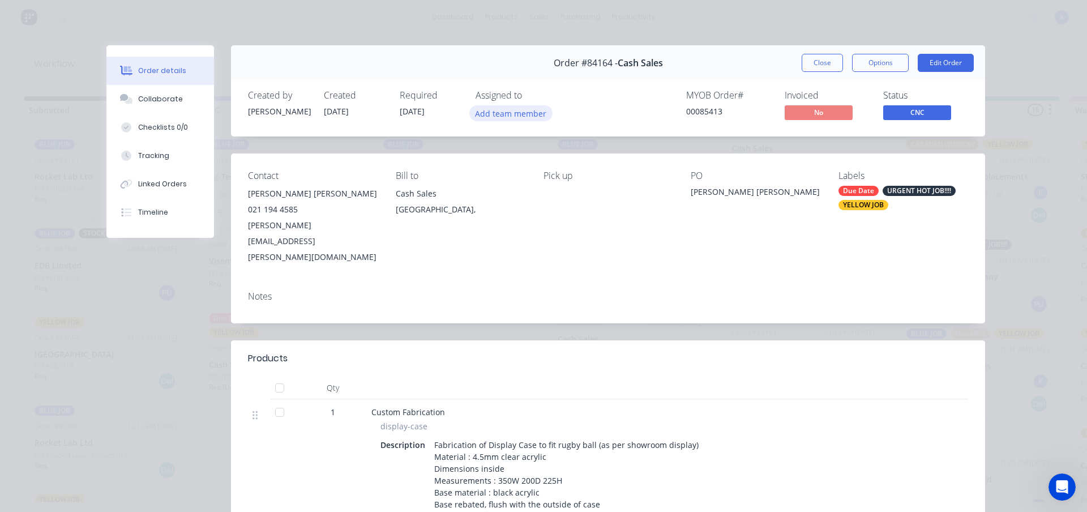
click at [491, 112] on button "Add team member" at bounding box center [510, 112] width 83 height 15
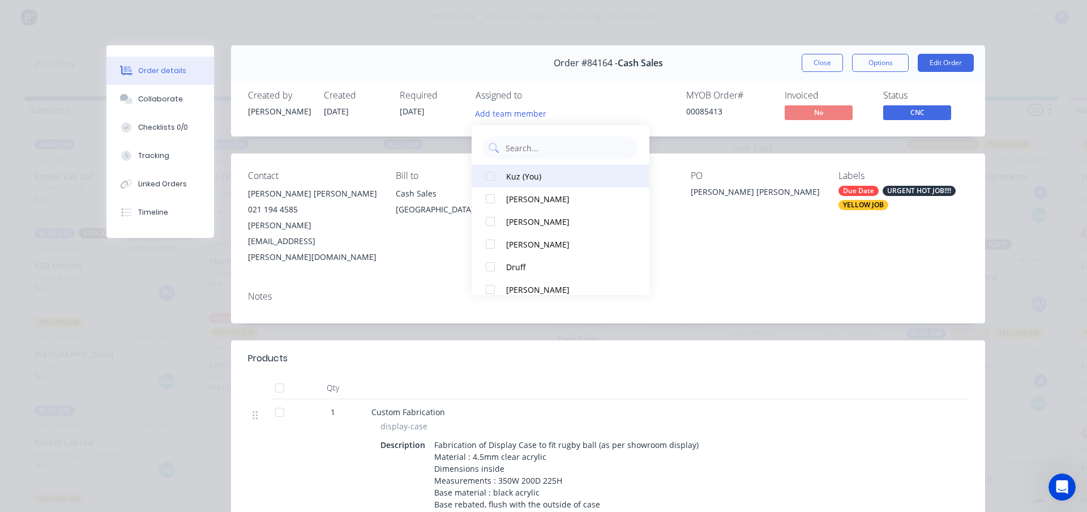
click at [498, 179] on div at bounding box center [490, 176] width 23 height 23
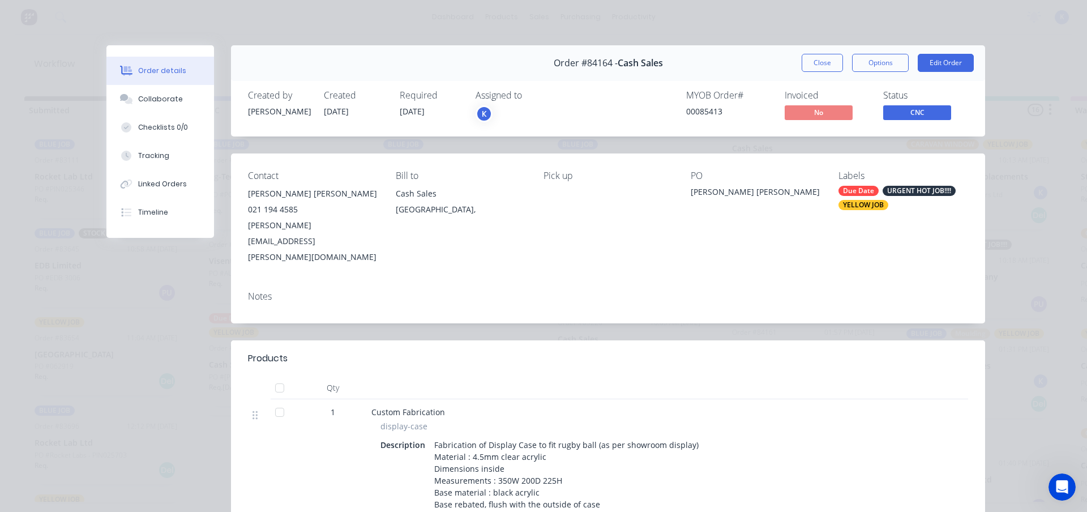
drag, startPoint x: 811, startPoint y: 65, endPoint x: 687, endPoint y: 117, distance: 134.5
click at [805, 67] on button "Close" at bounding box center [822, 63] width 41 height 18
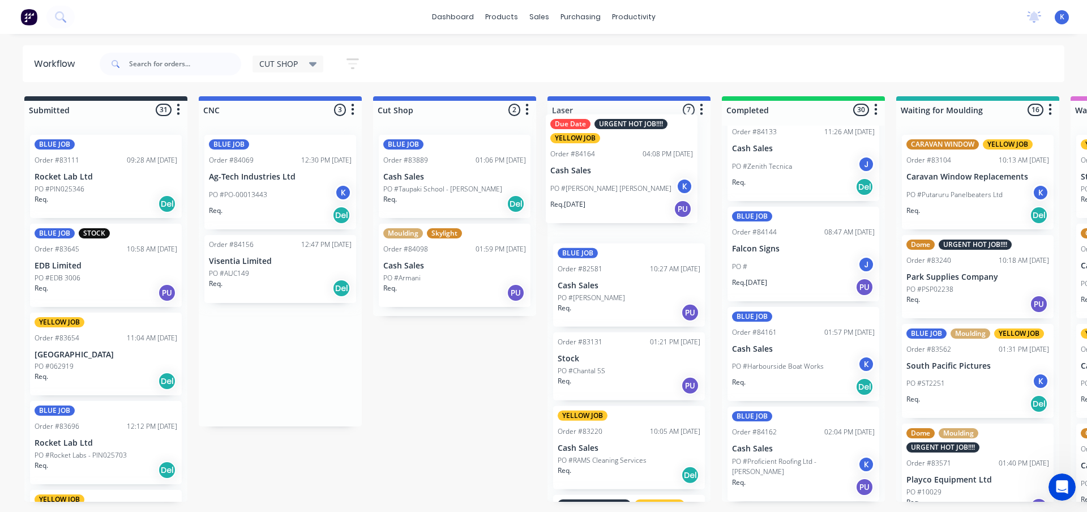
drag, startPoint x: 241, startPoint y: 361, endPoint x: 586, endPoint y: 168, distance: 395.6
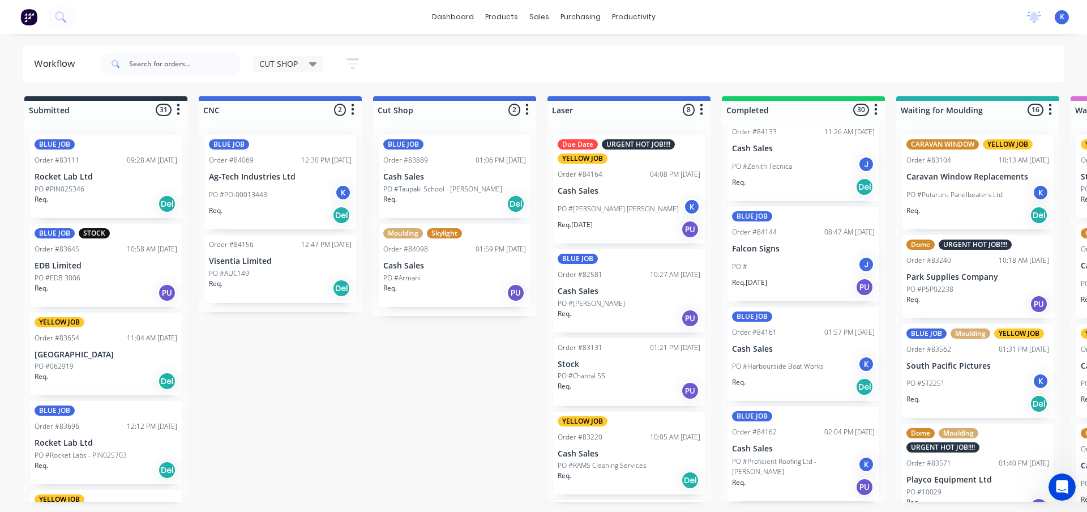
click at [249, 259] on p "Visentia Limited" at bounding box center [280, 261] width 143 height 10
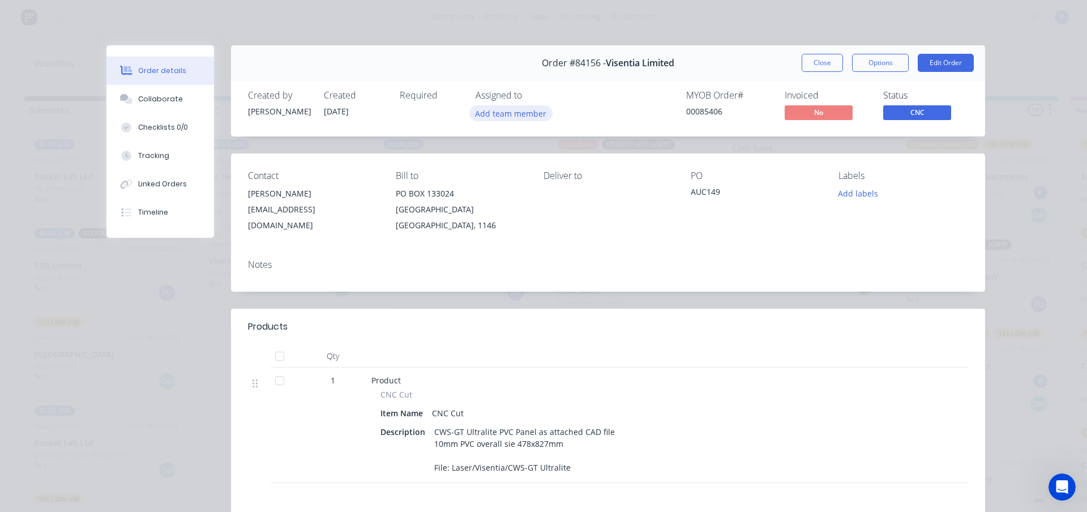
click at [491, 116] on button "Add team member" at bounding box center [510, 112] width 83 height 15
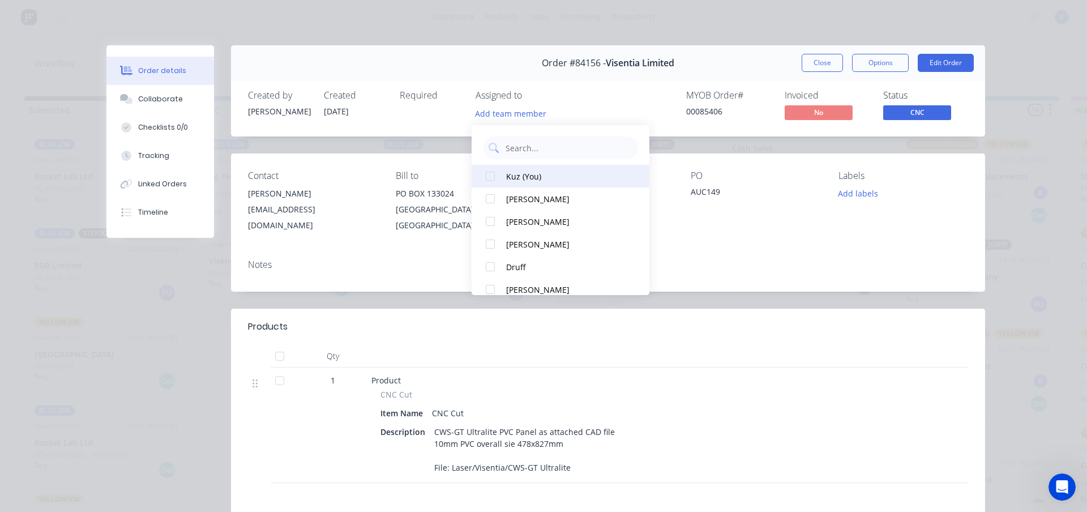
click at [516, 175] on div "Kuz (You)" at bounding box center [565, 176] width 119 height 12
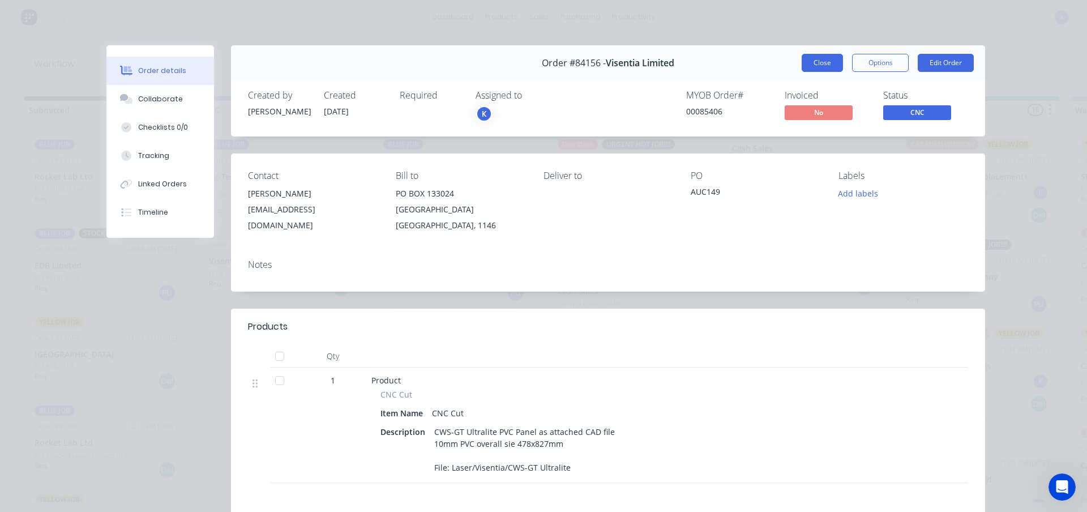
click at [812, 62] on button "Close" at bounding box center [822, 63] width 41 height 18
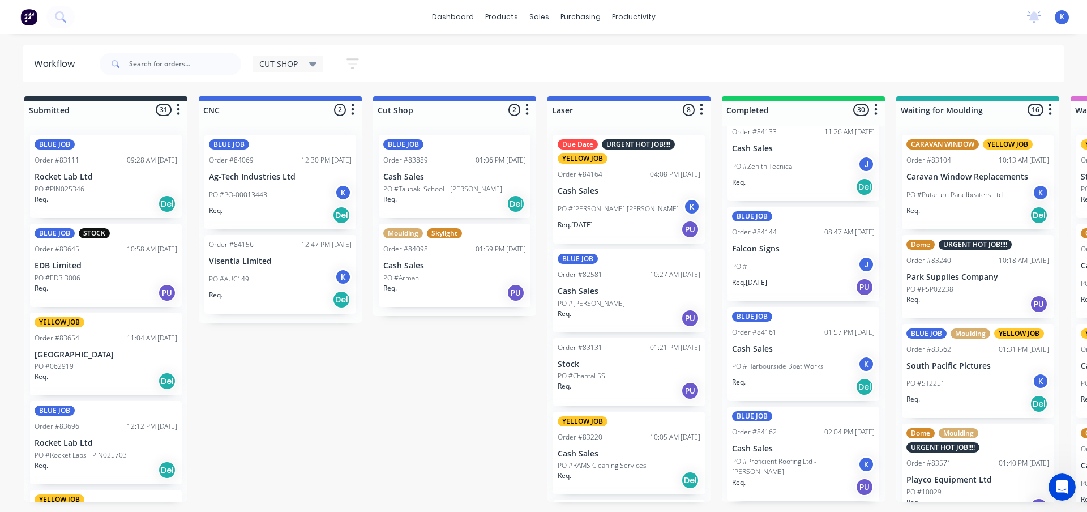
click at [762, 260] on div "PO # J" at bounding box center [803, 267] width 143 height 22
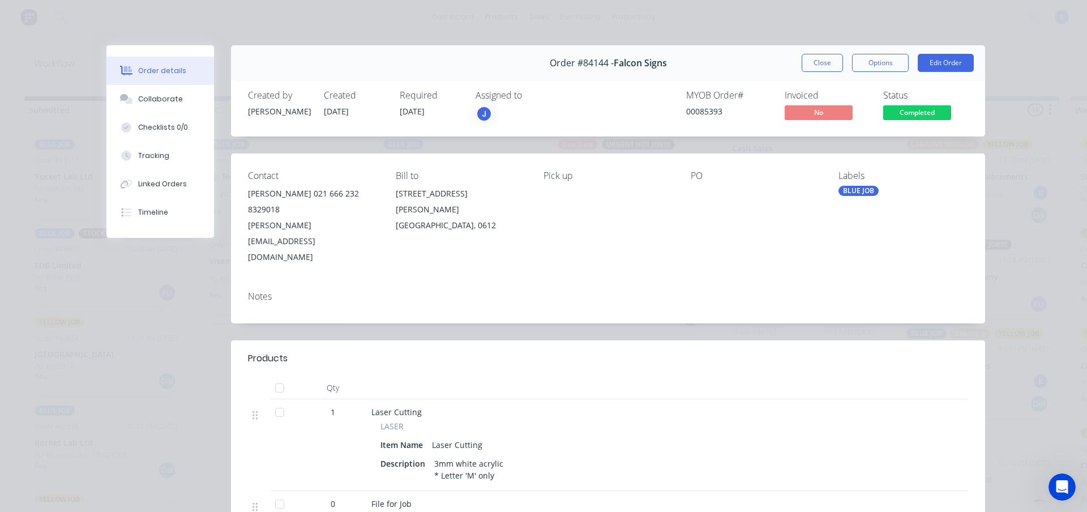
click at [819, 57] on button "Close" at bounding box center [822, 63] width 41 height 18
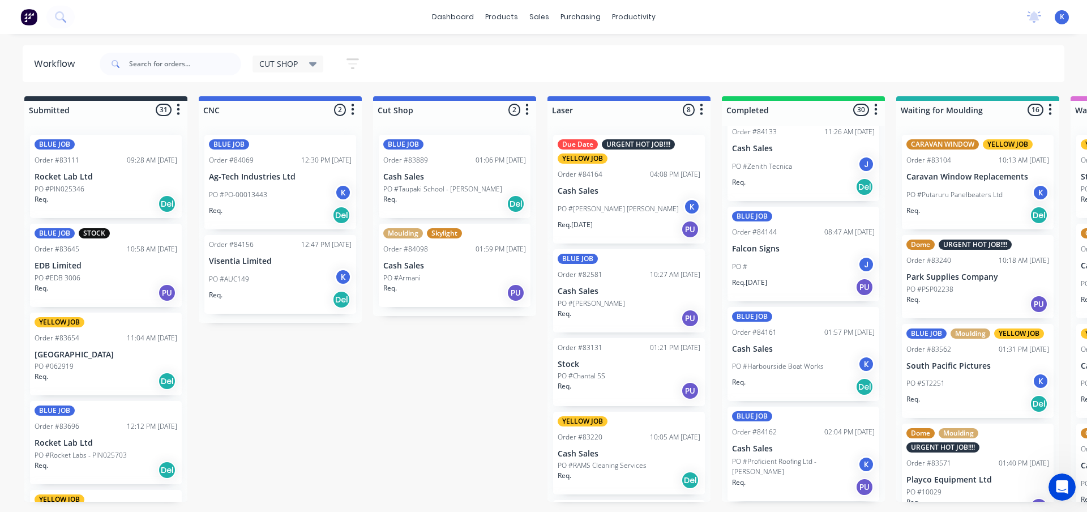
scroll to position [2464, 0]
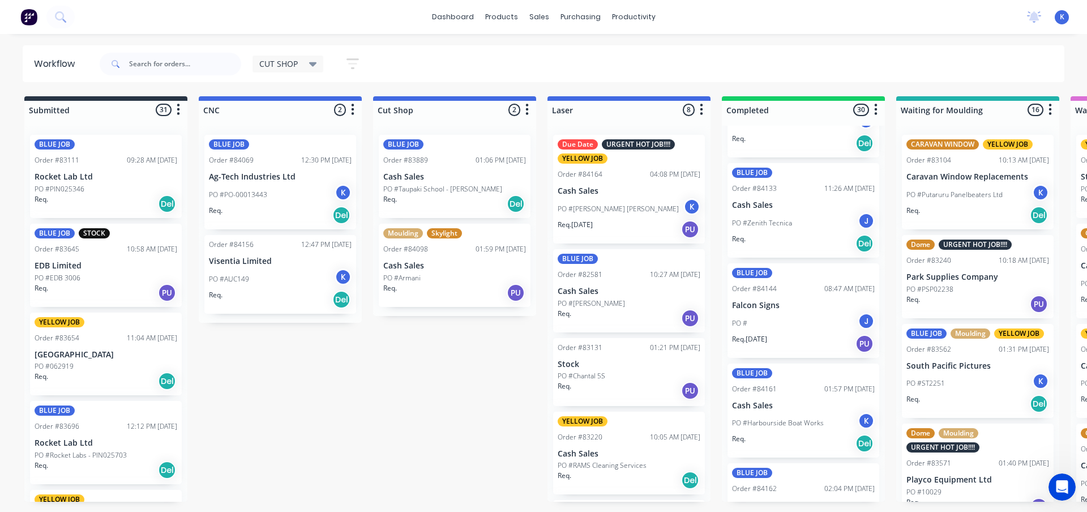
click at [767, 226] on p "PO #Zenith Tecnica" at bounding box center [762, 223] width 60 height 10
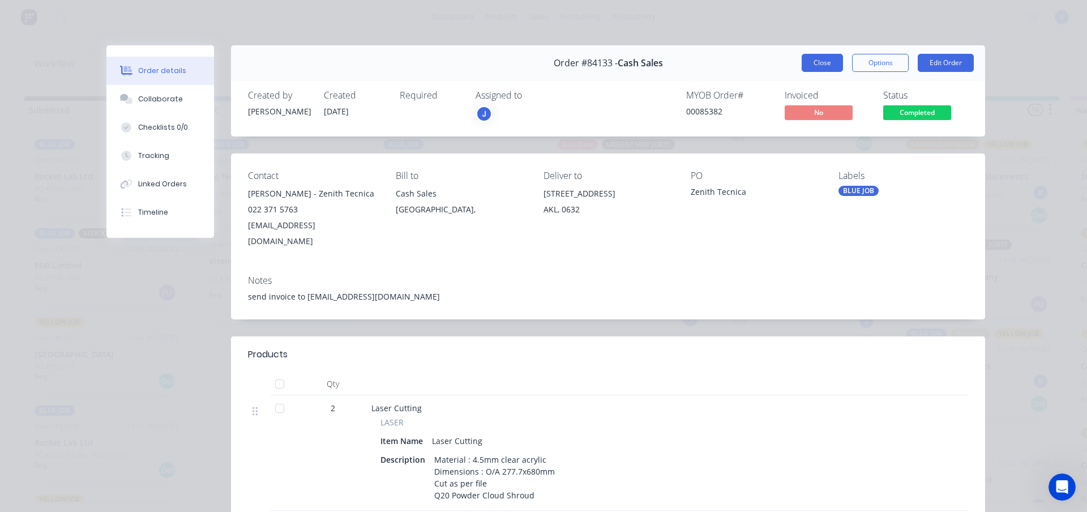
click at [804, 63] on button "Close" at bounding box center [822, 63] width 41 height 18
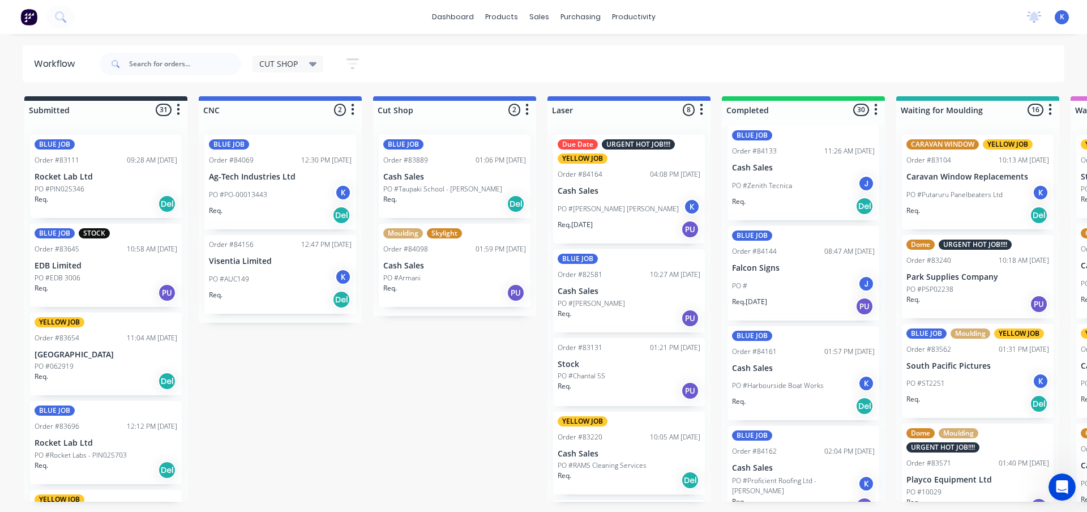
scroll to position [2520, 0]
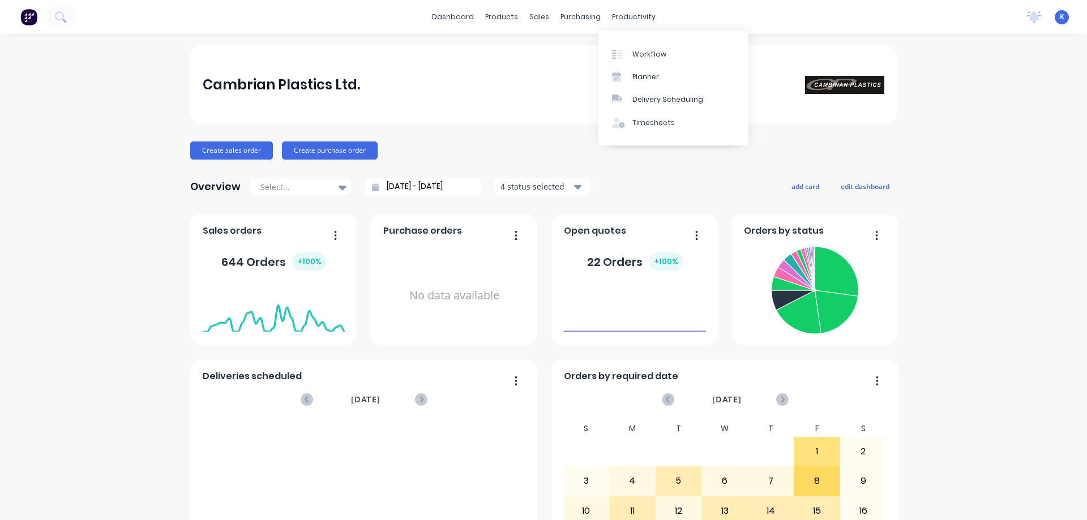
click at [651, 56] on div "Workflow" at bounding box center [649, 54] width 34 height 10
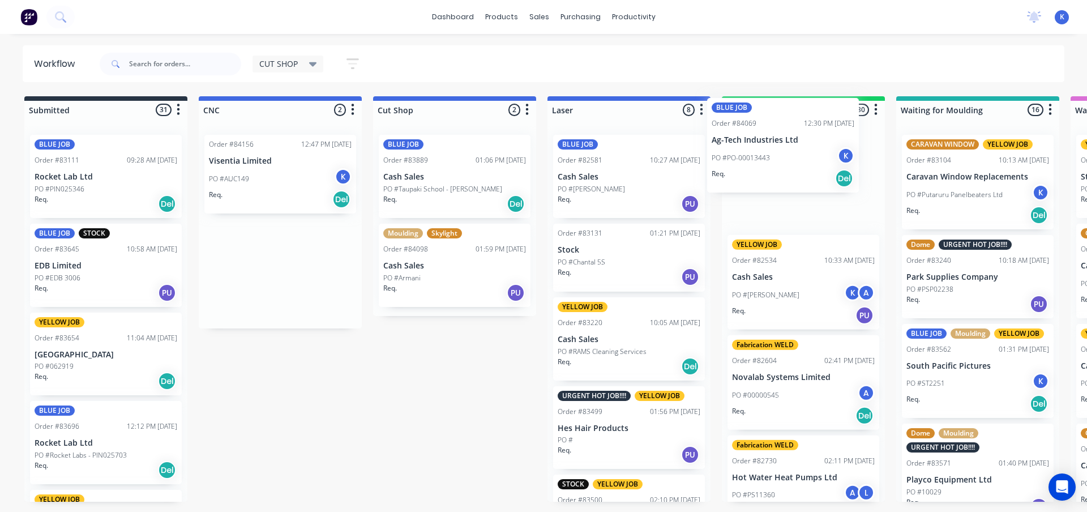
drag, startPoint x: 286, startPoint y: 183, endPoint x: 757, endPoint y: 165, distance: 470.7
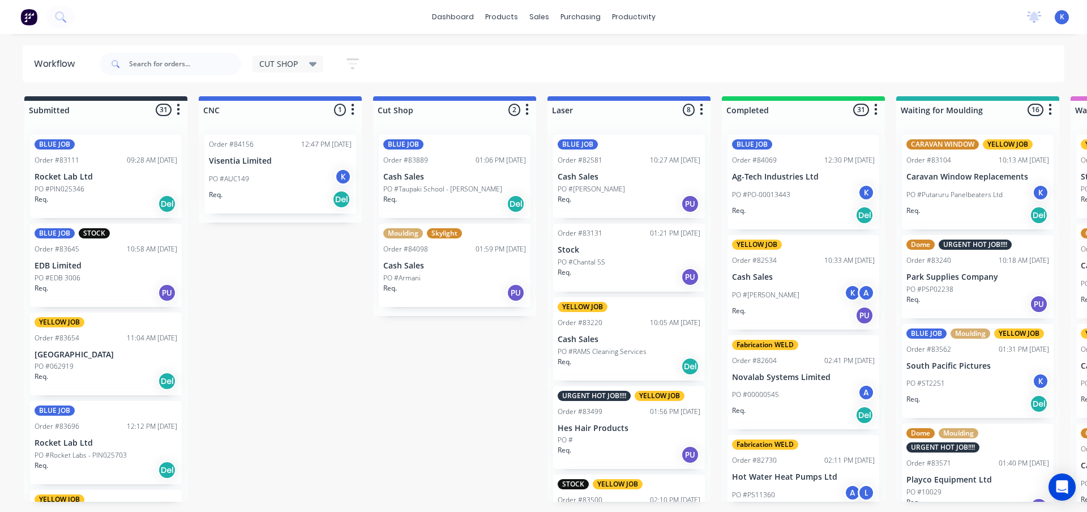
click at [54, 177] on p "Rocket Lab Ltd" at bounding box center [106, 177] width 143 height 10
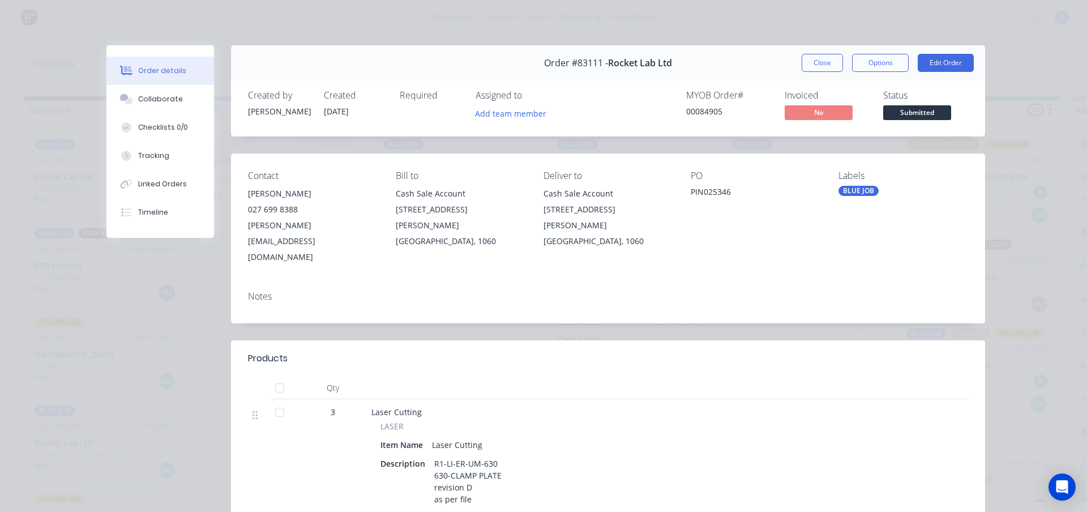
click at [812, 62] on button "Close" at bounding box center [822, 63] width 41 height 18
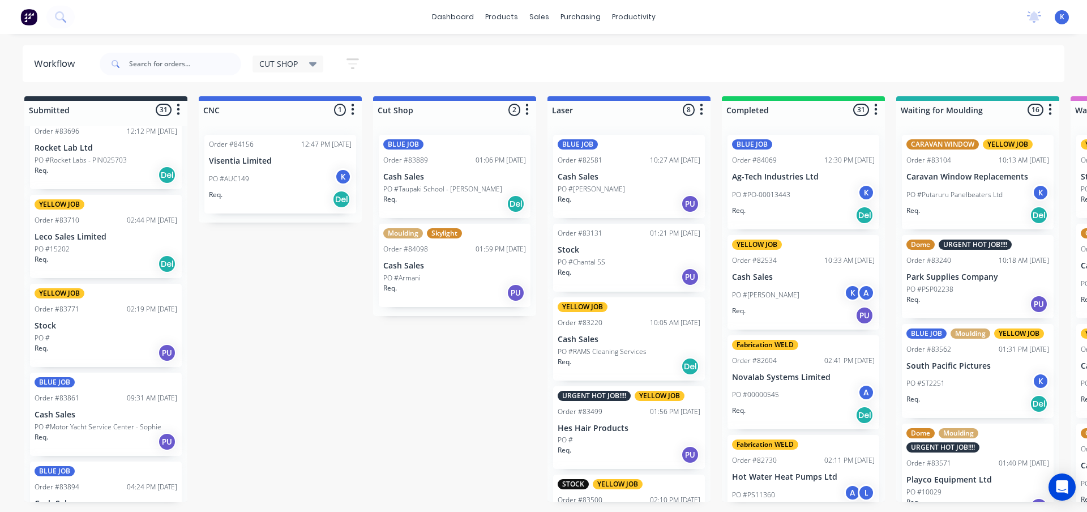
scroll to position [226, 0]
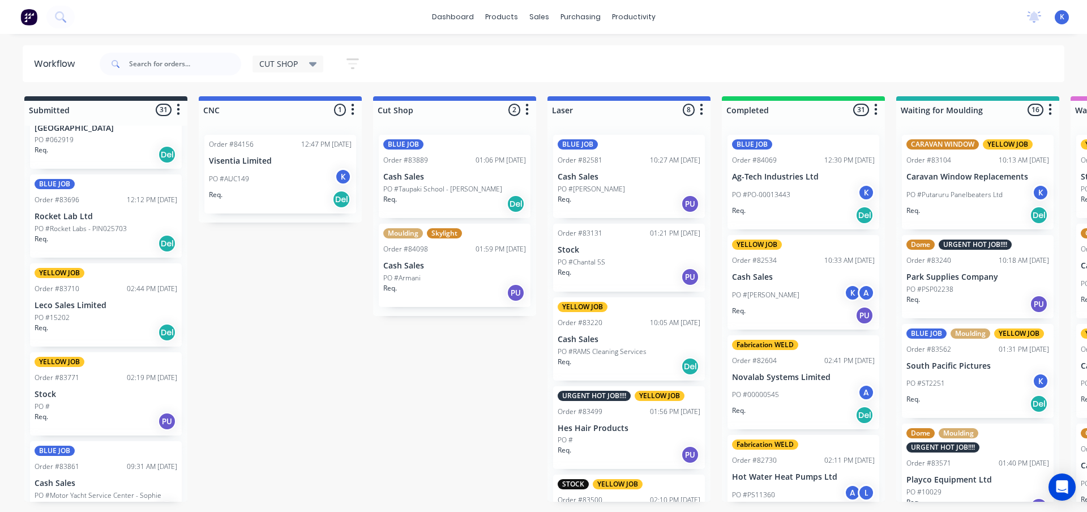
click at [40, 222] on div "BLUE JOB Order #83696 12:12 PM [DATE] Rocket Lab Ltd PO #Rocket Labs - PIN02570…" at bounding box center [106, 215] width 152 height 83
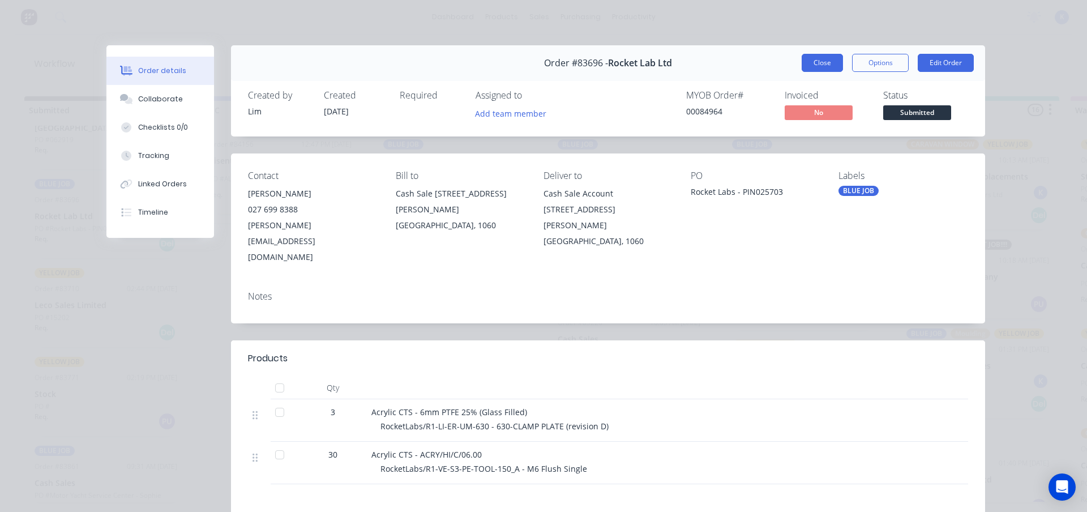
click at [814, 61] on button "Close" at bounding box center [822, 63] width 41 height 18
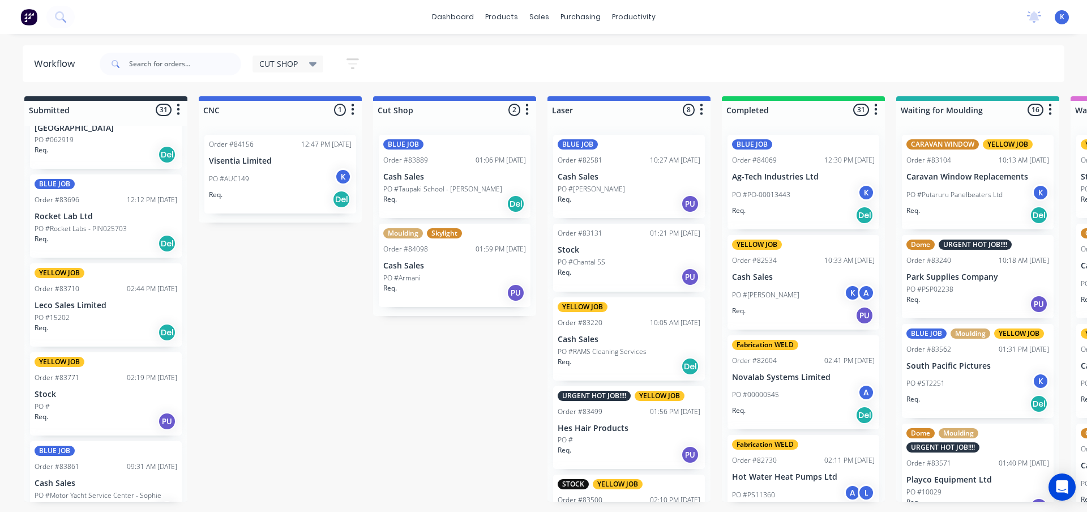
click at [53, 313] on p "PO #15202" at bounding box center [52, 317] width 35 height 10
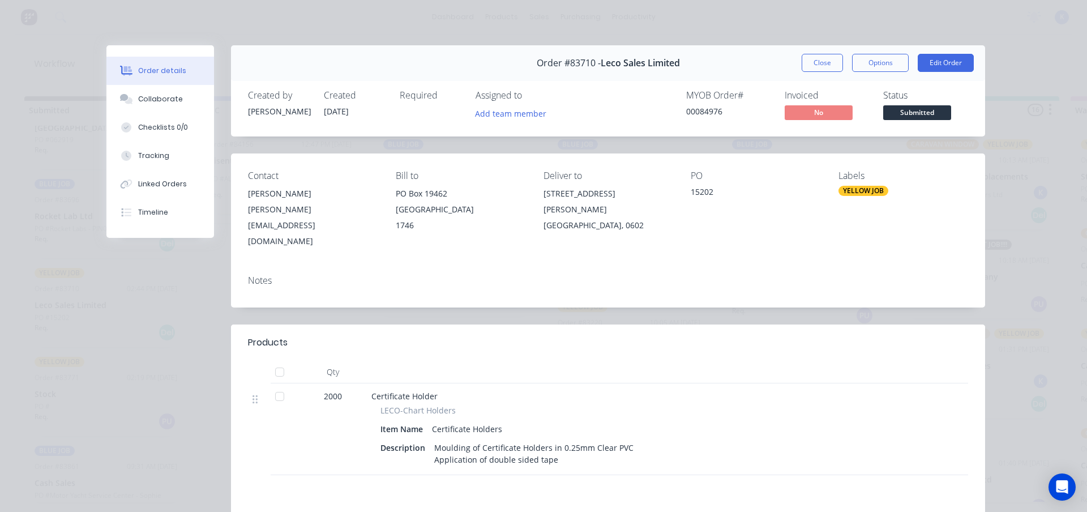
drag, startPoint x: 813, startPoint y: 61, endPoint x: 768, endPoint y: 67, distance: 45.7
click at [812, 61] on button "Close" at bounding box center [822, 63] width 41 height 18
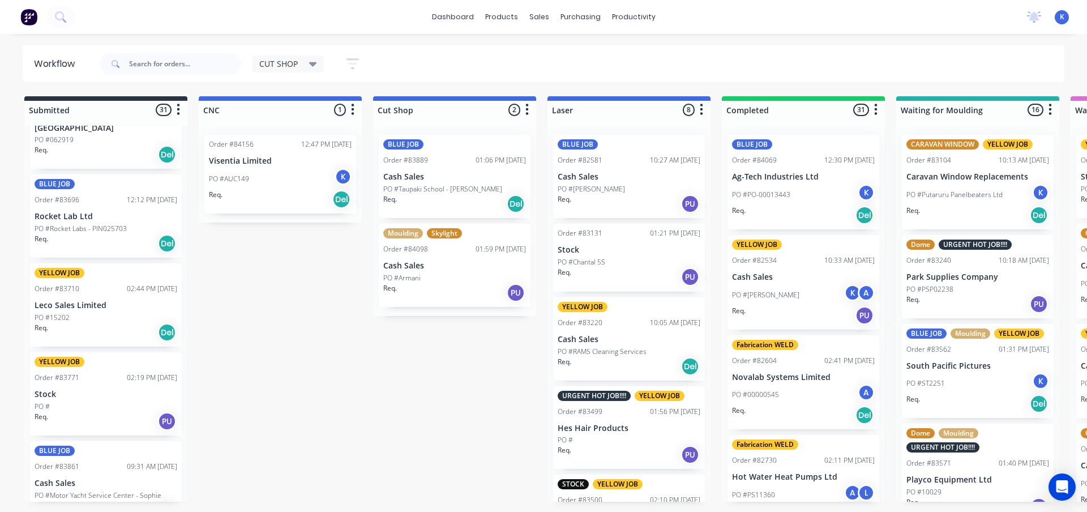
click at [52, 389] on p "Stock" at bounding box center [106, 394] width 143 height 10
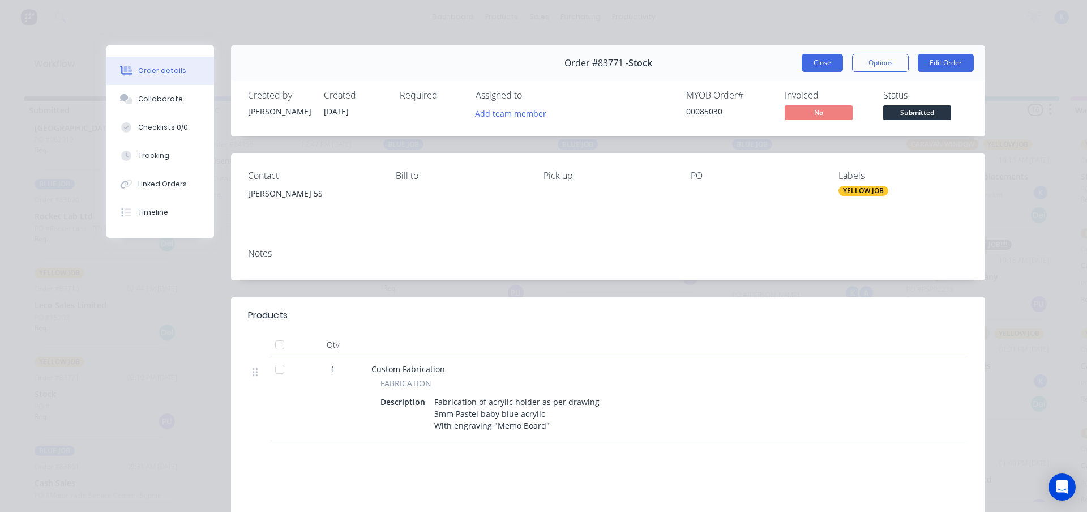
click at [812, 59] on button "Close" at bounding box center [822, 63] width 41 height 18
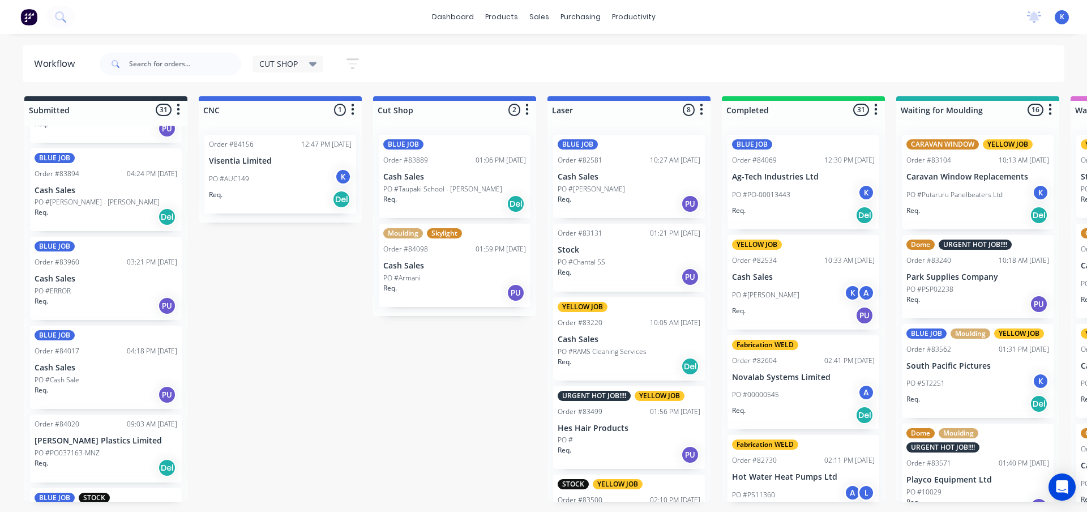
scroll to position [849, 0]
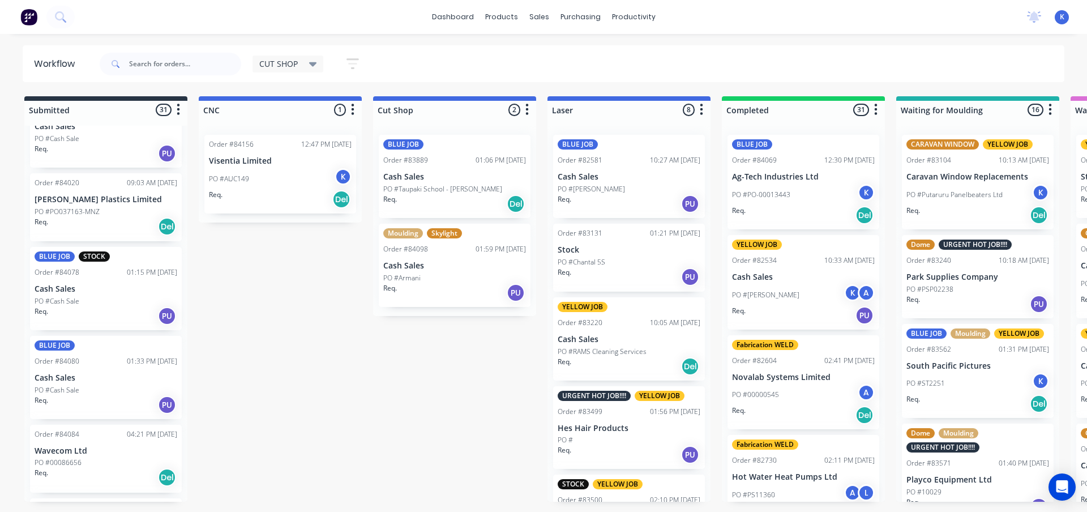
click at [78, 292] on p "Cash Sales" at bounding box center [106, 289] width 143 height 10
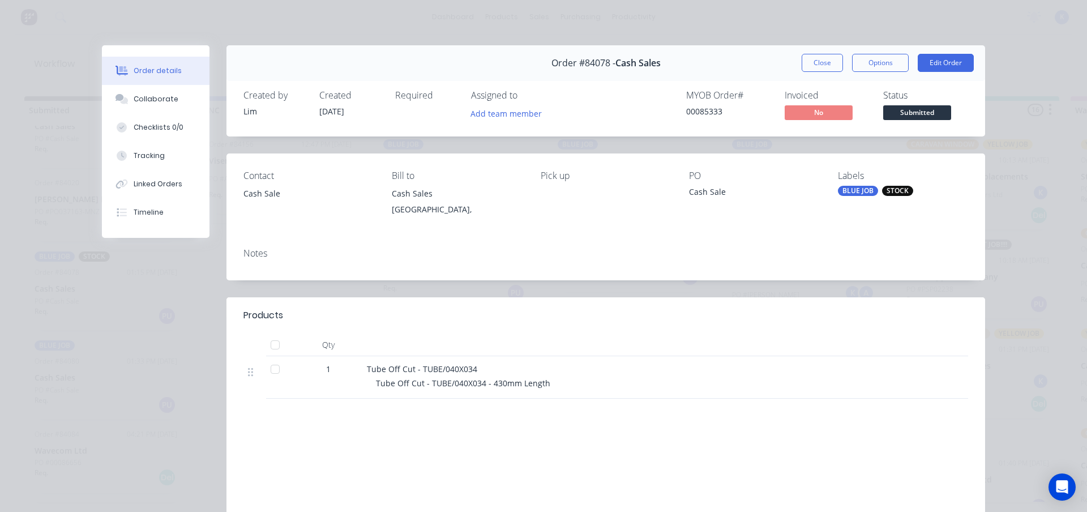
drag, startPoint x: 816, startPoint y: 65, endPoint x: 790, endPoint y: 68, distance: 26.3
click at [815, 65] on button "Close" at bounding box center [822, 63] width 41 height 18
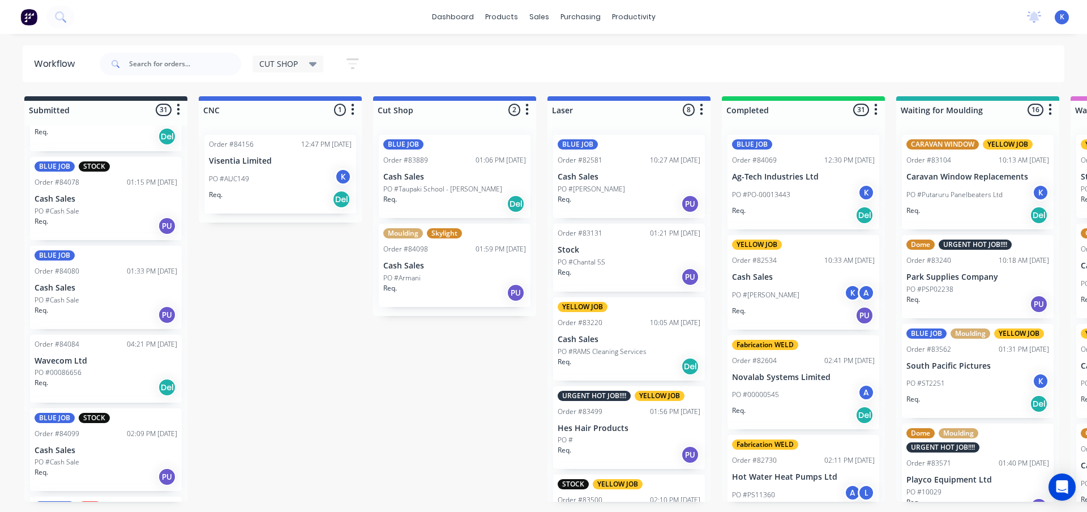
scroll to position [962, 0]
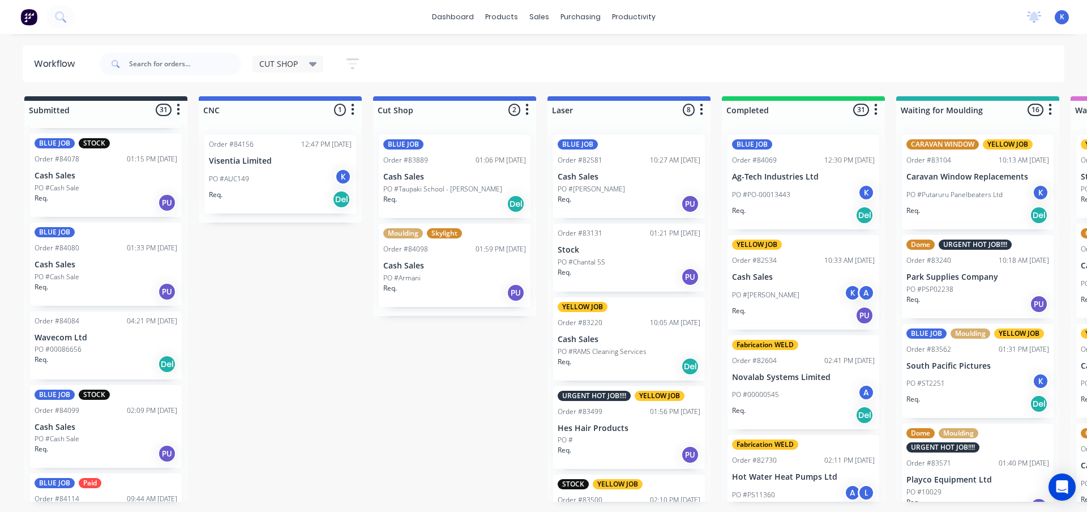
click at [55, 345] on p "PO #00086656" at bounding box center [58, 349] width 47 height 10
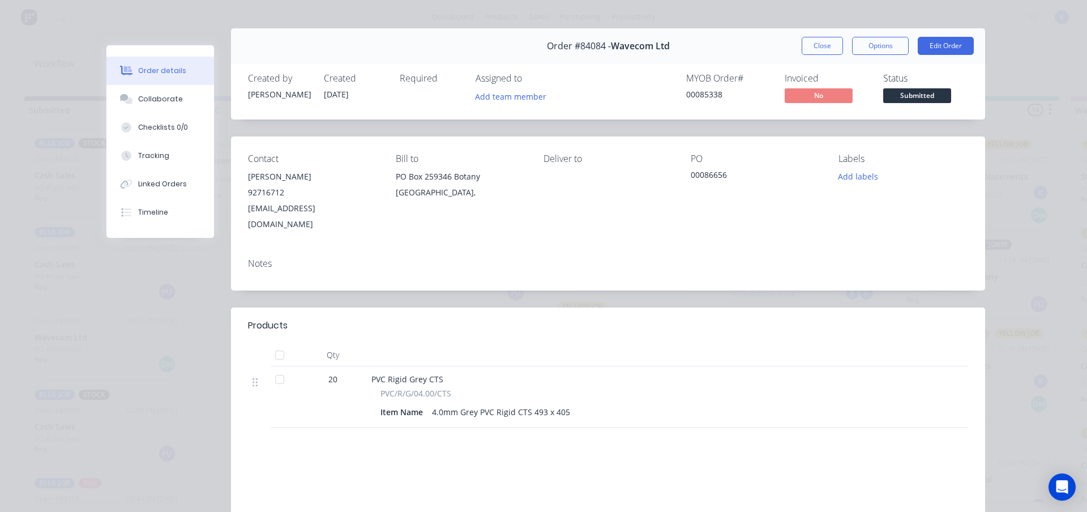
scroll to position [0, 0]
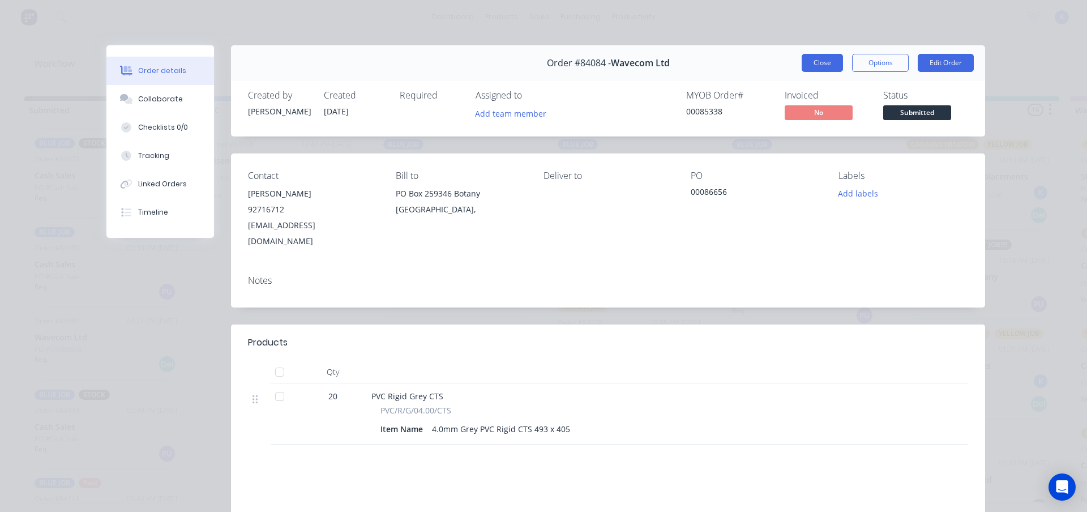
click at [812, 64] on button "Close" at bounding box center [822, 63] width 41 height 18
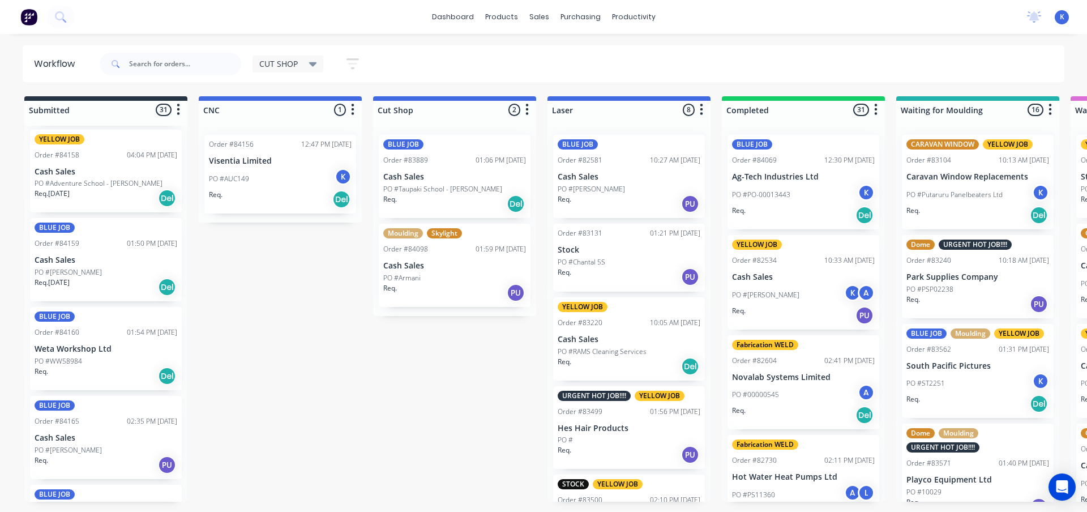
scroll to position [1925, 0]
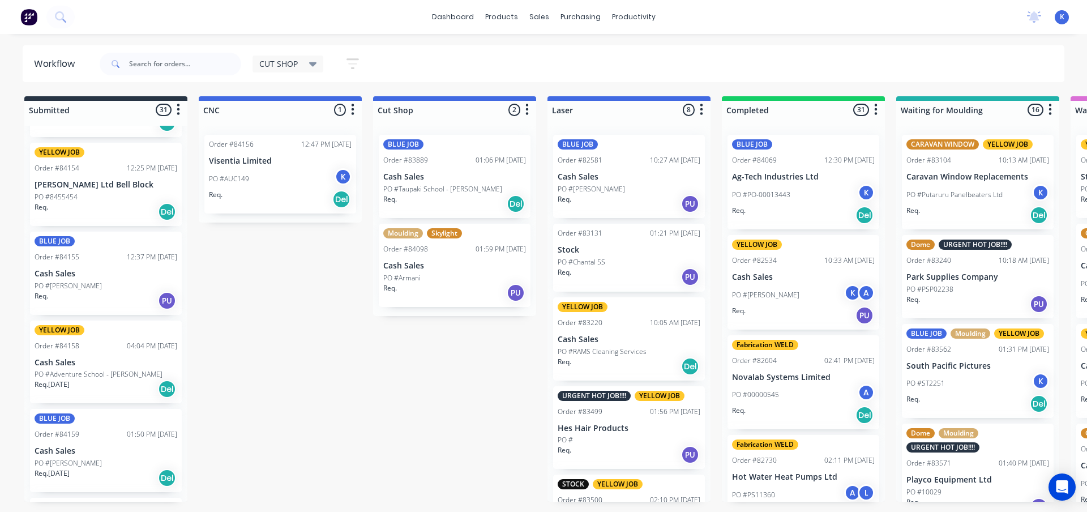
click at [53, 370] on p "PO #Adventure School - [PERSON_NAME]" at bounding box center [99, 374] width 128 height 10
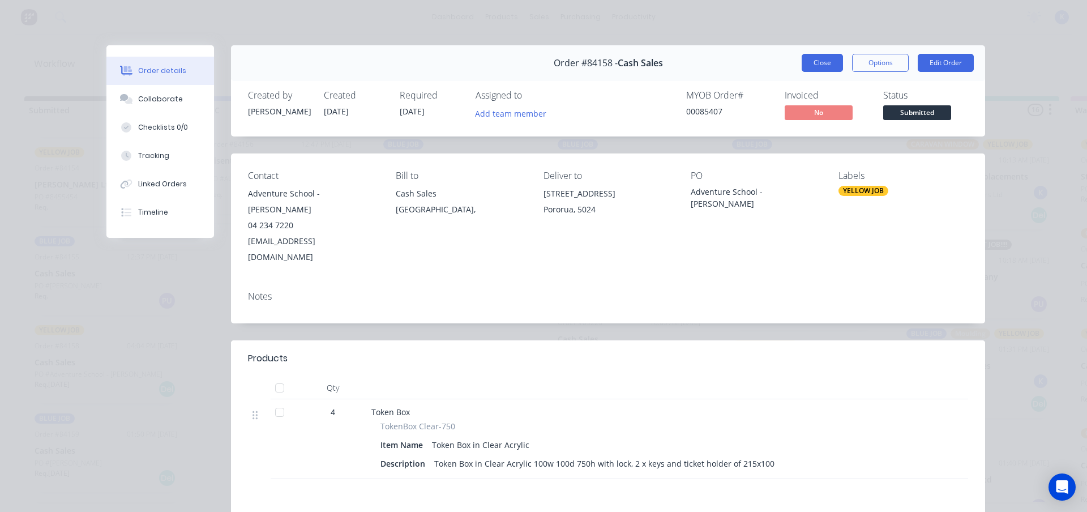
click at [821, 61] on button "Close" at bounding box center [822, 63] width 41 height 18
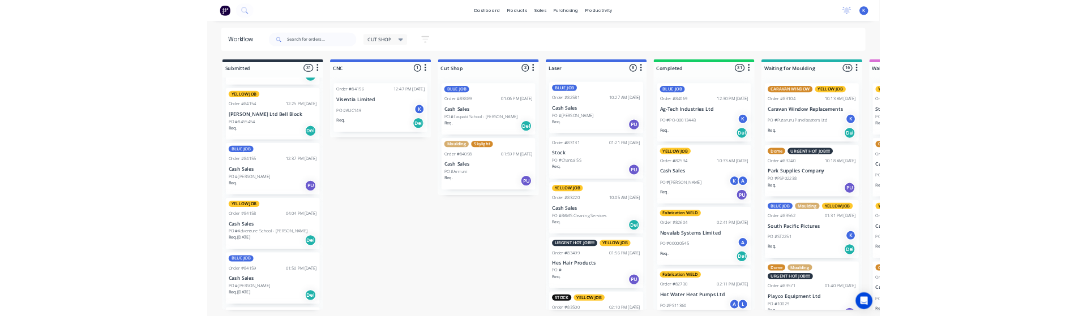
scroll to position [0, 0]
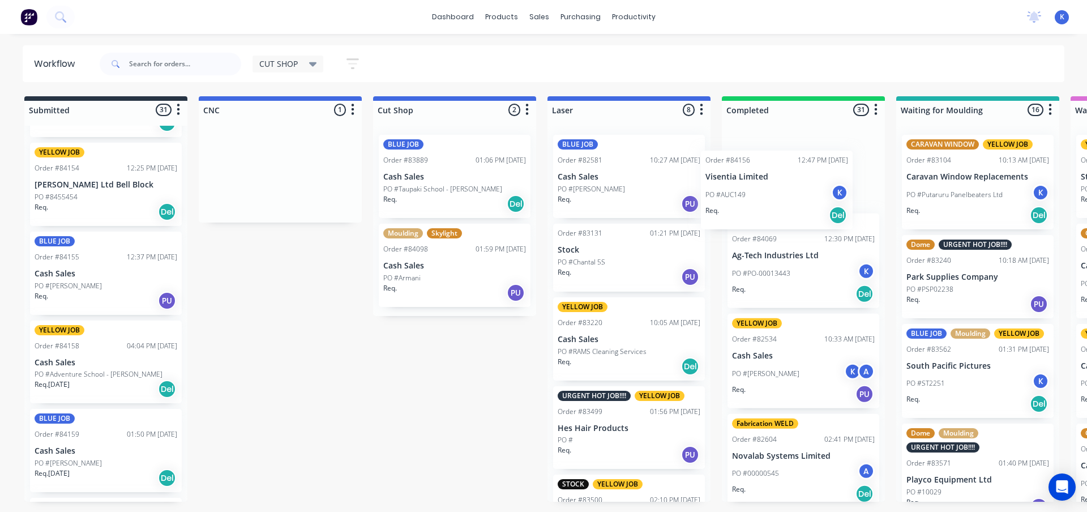
drag, startPoint x: 252, startPoint y: 160, endPoint x: 758, endPoint y: 180, distance: 505.9
